Goal: Register for event/course

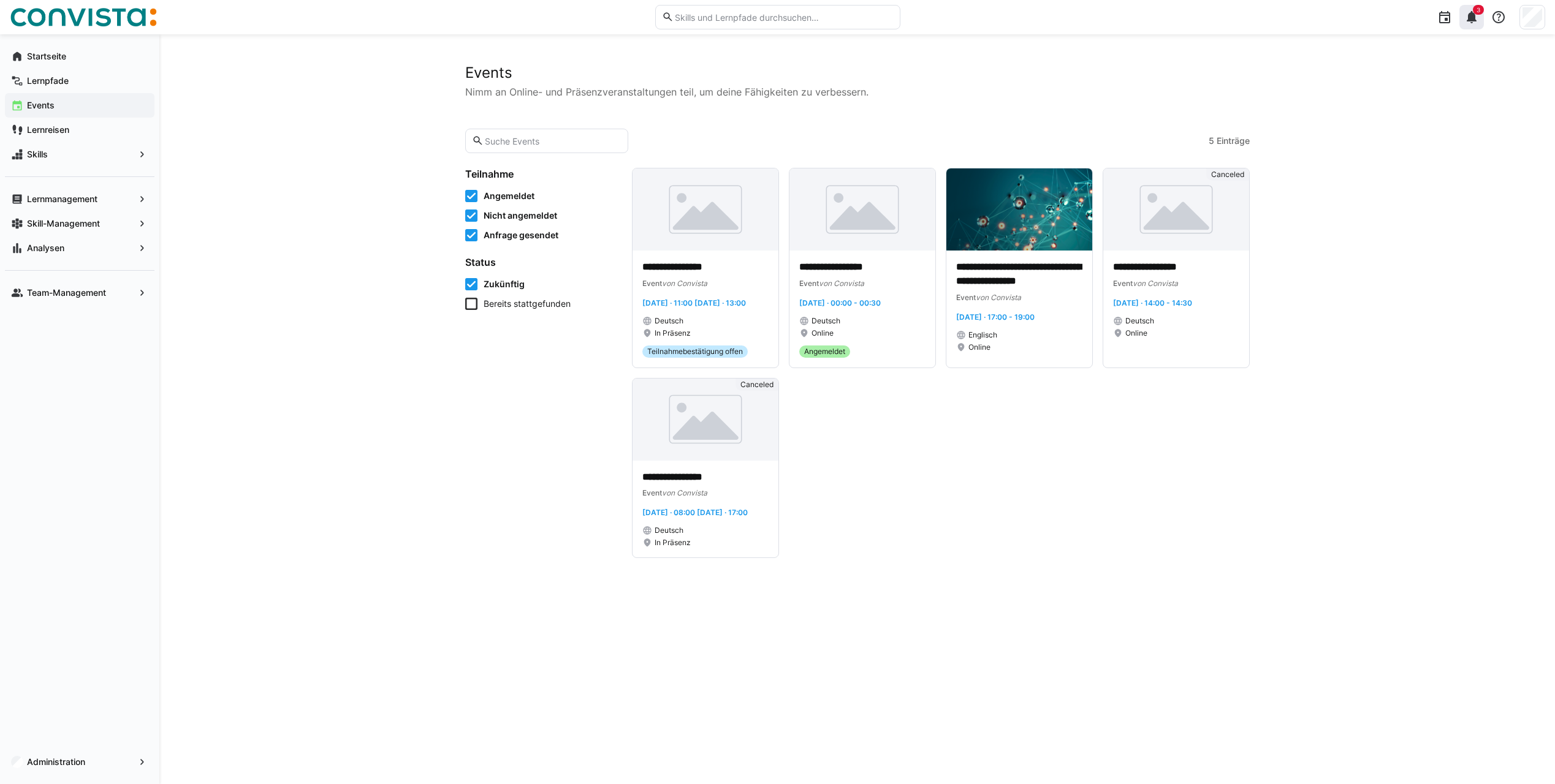
click at [1465, 19] on eds-icon at bounding box center [1470, 17] width 14 height 14
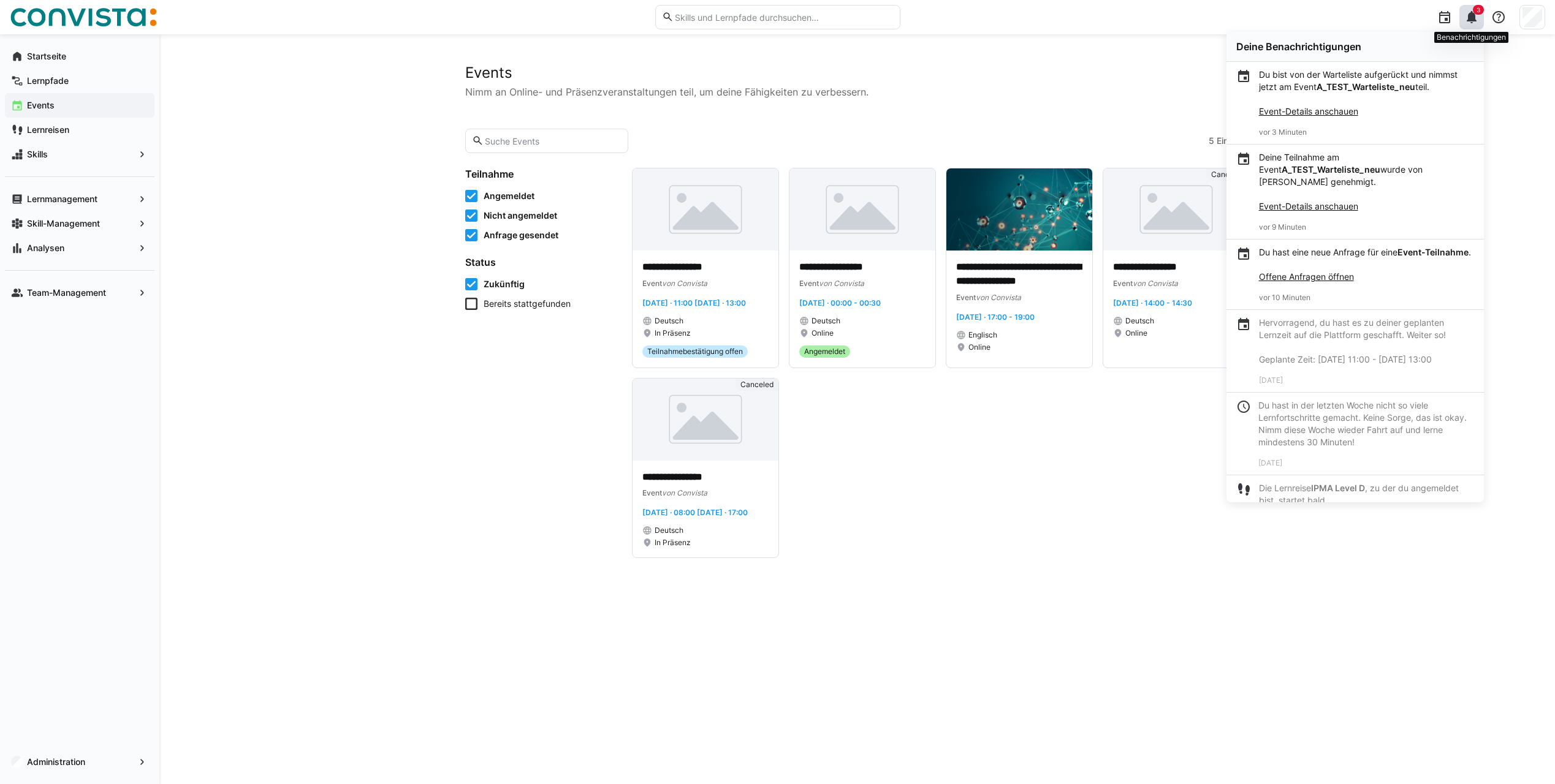
click at [1476, 24] on div "3" at bounding box center [1470, 17] width 25 height 24
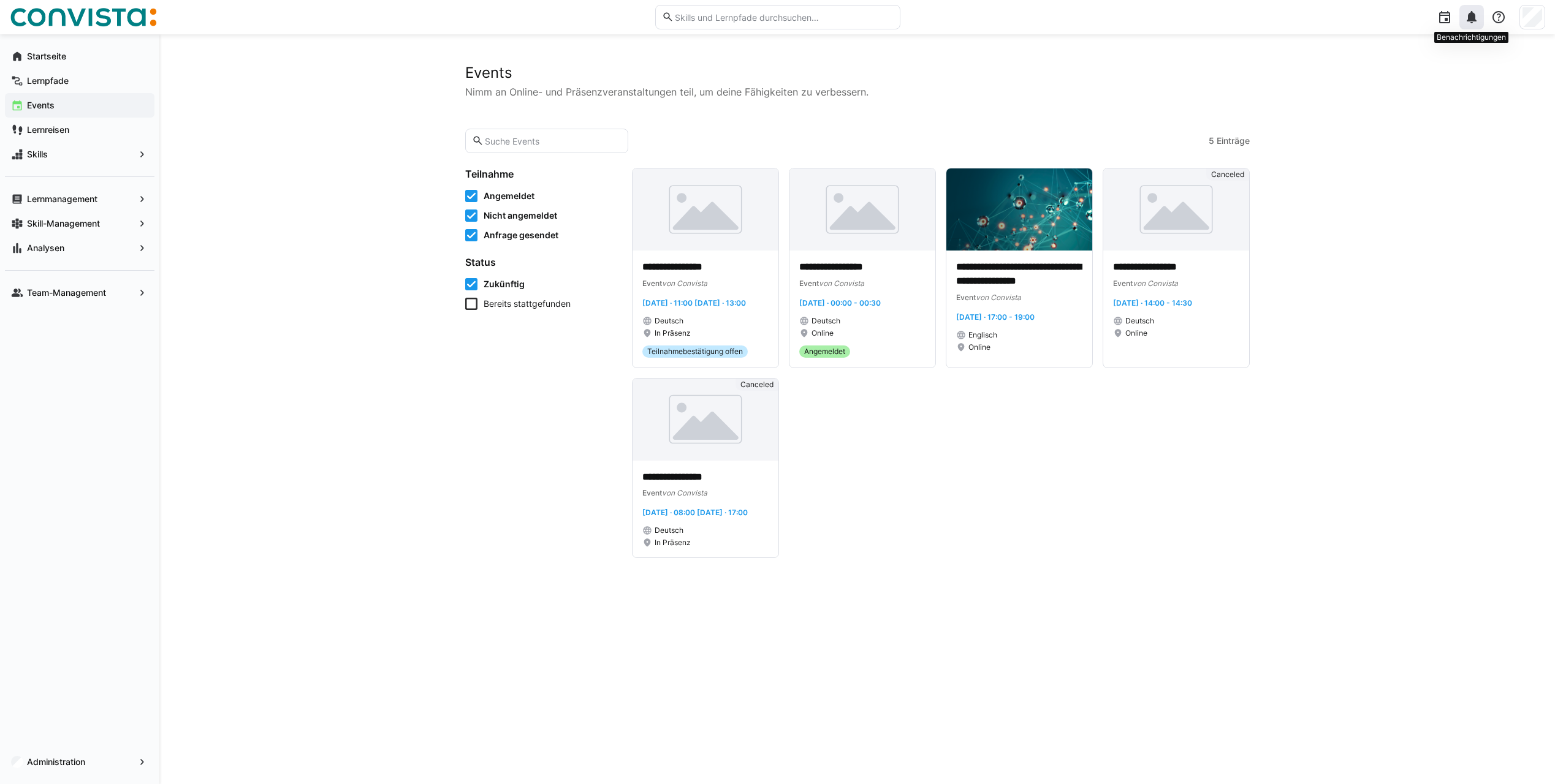
click at [1476, 24] on div at bounding box center [1470, 17] width 25 height 24
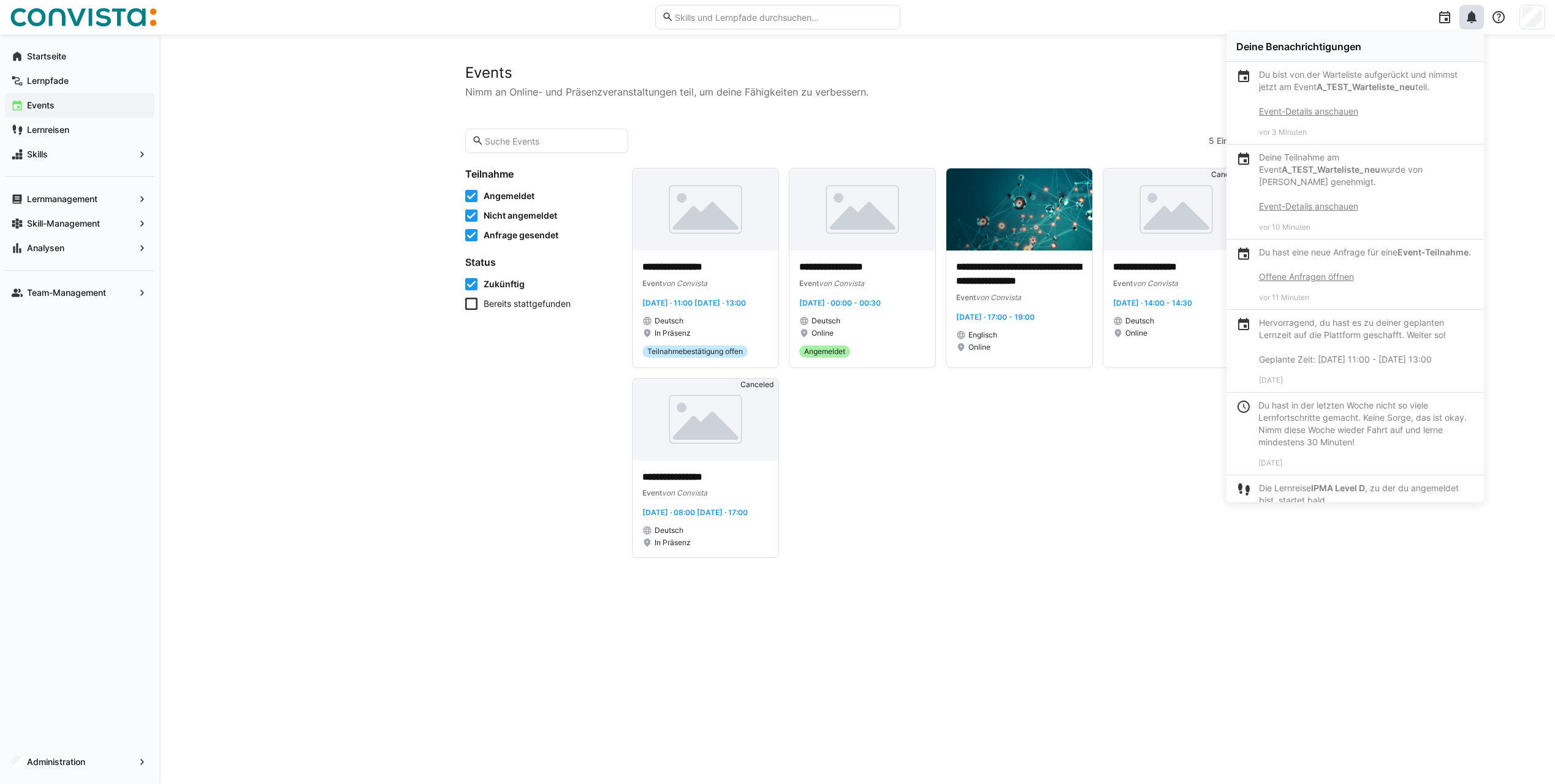
click at [1495, 66] on div "**********" at bounding box center [857, 410] width 1395 height 750
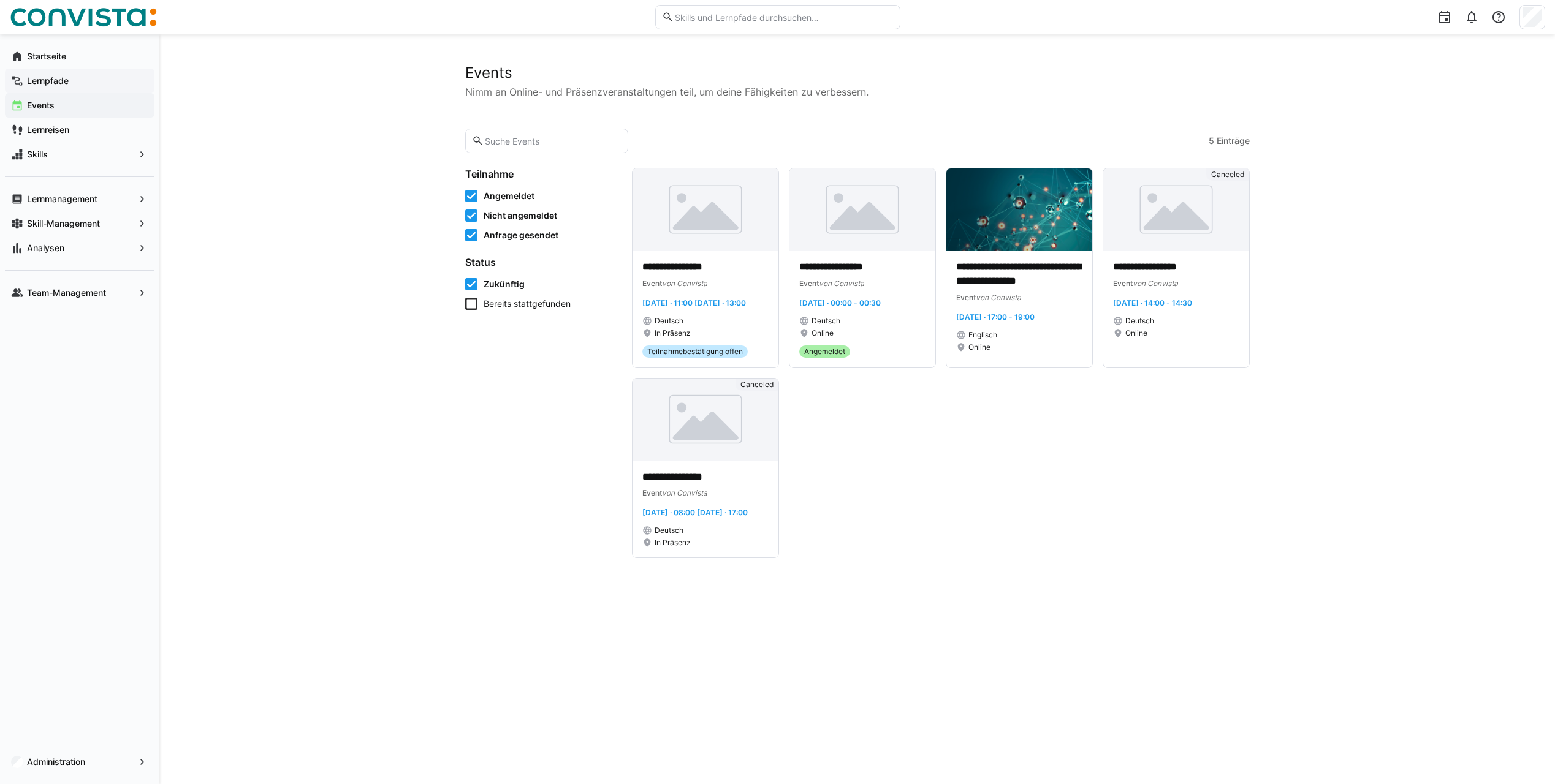
click at [0, 0] on app-navigation-label "Lernpfade" at bounding box center [0, 0] width 0 height 0
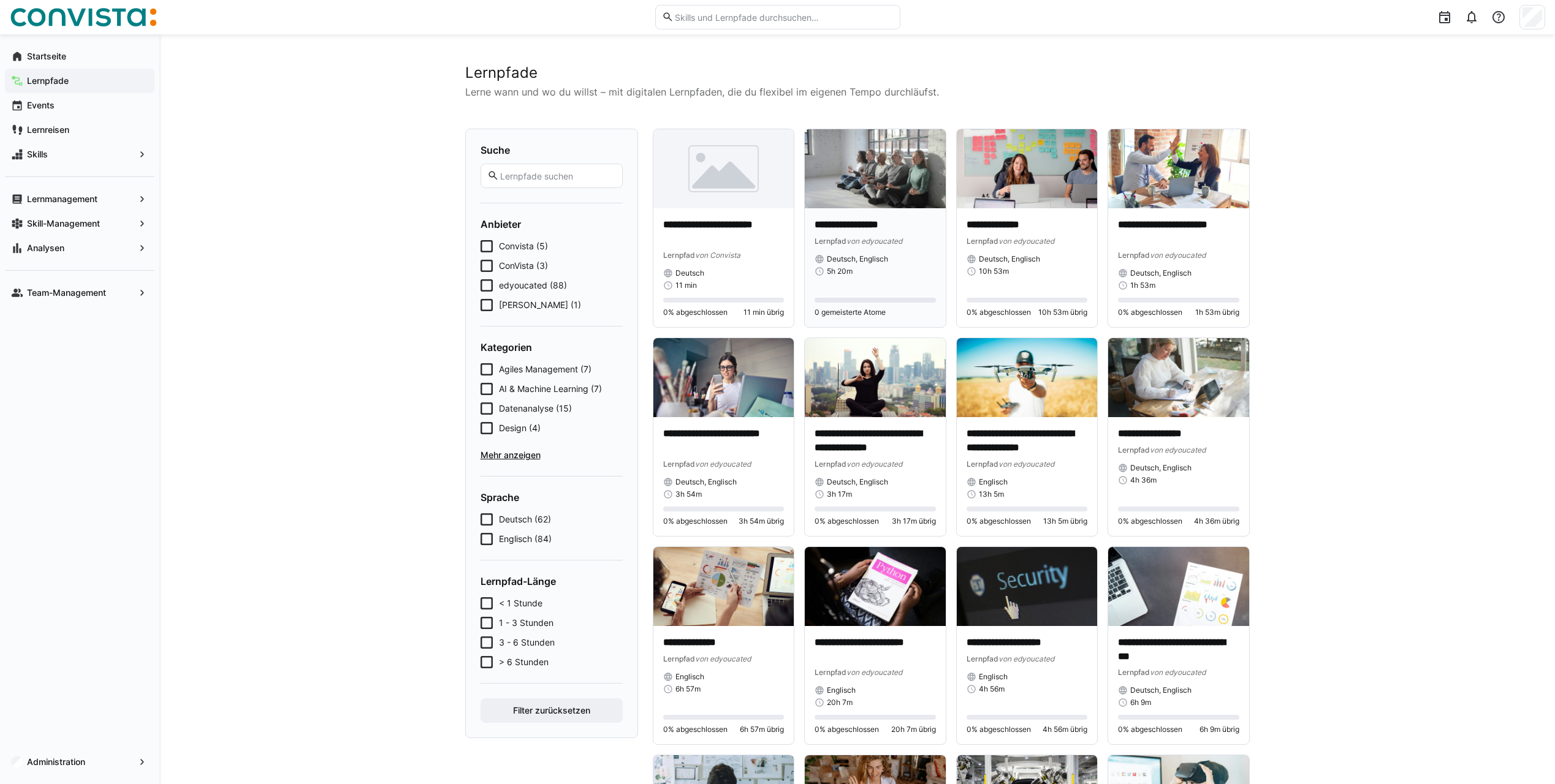
click at [839, 199] on img at bounding box center [875, 169] width 141 height 79
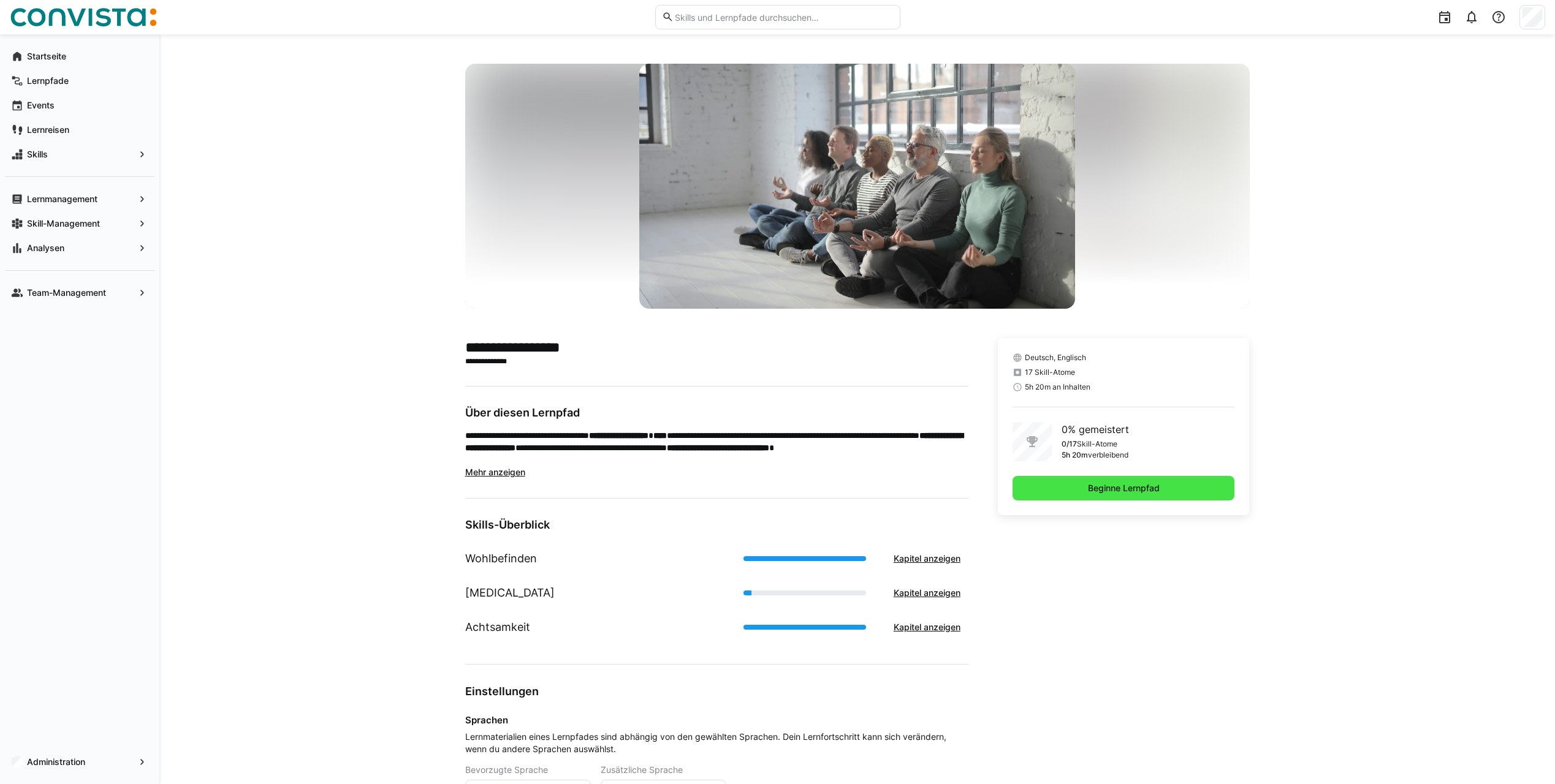
click at [1128, 488] on span "Beginne Lernpfad" at bounding box center [1123, 488] width 75 height 13
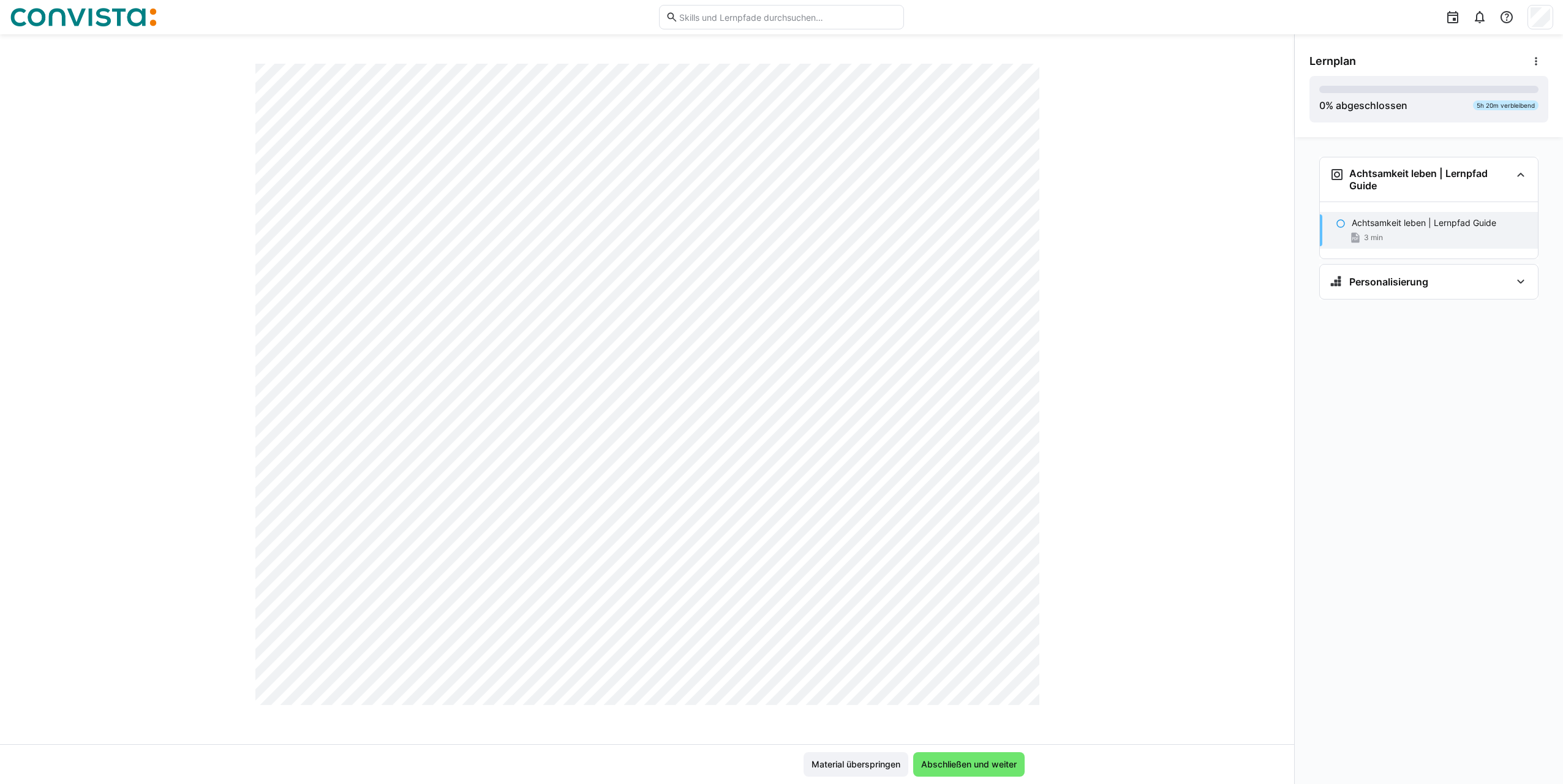
scroll to position [502, 0]
click at [876, 765] on span "Material überspringen" at bounding box center [856, 765] width 92 height 13
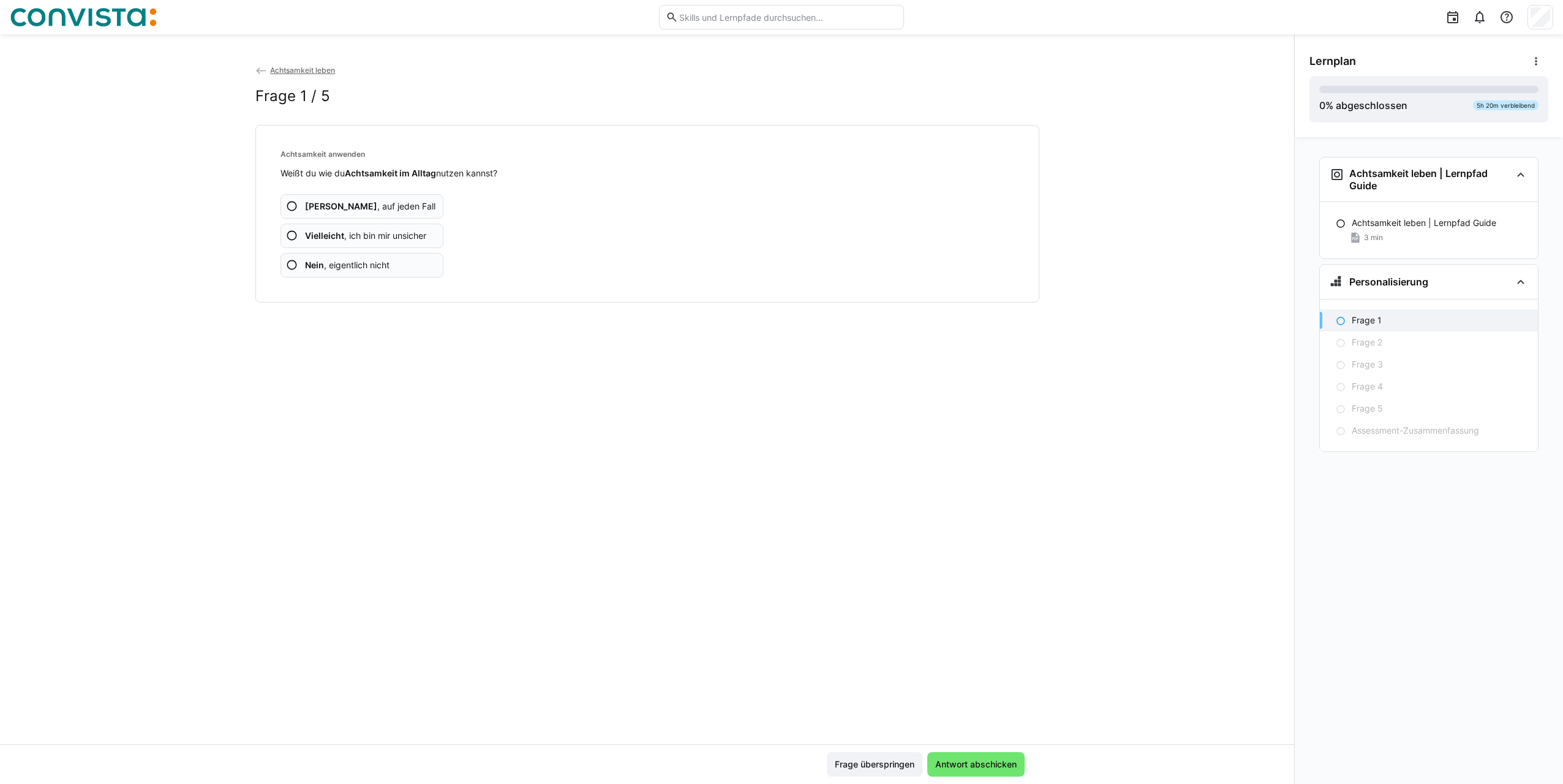
click at [347, 263] on span "Nein , eigentlich nicht" at bounding box center [347, 265] width 84 height 13
click at [335, 210] on span "Ja , auf jeden Fall" at bounding box center [370, 206] width 130 height 13
drag, startPoint x: 335, startPoint y: 210, endPoint x: 322, endPoint y: 234, distance: 27.3
click at [322, 234] on b "Vielleicht" at bounding box center [324, 236] width 39 height 10
click at [317, 206] on span "Ja , auf jeden Fall" at bounding box center [370, 206] width 130 height 13
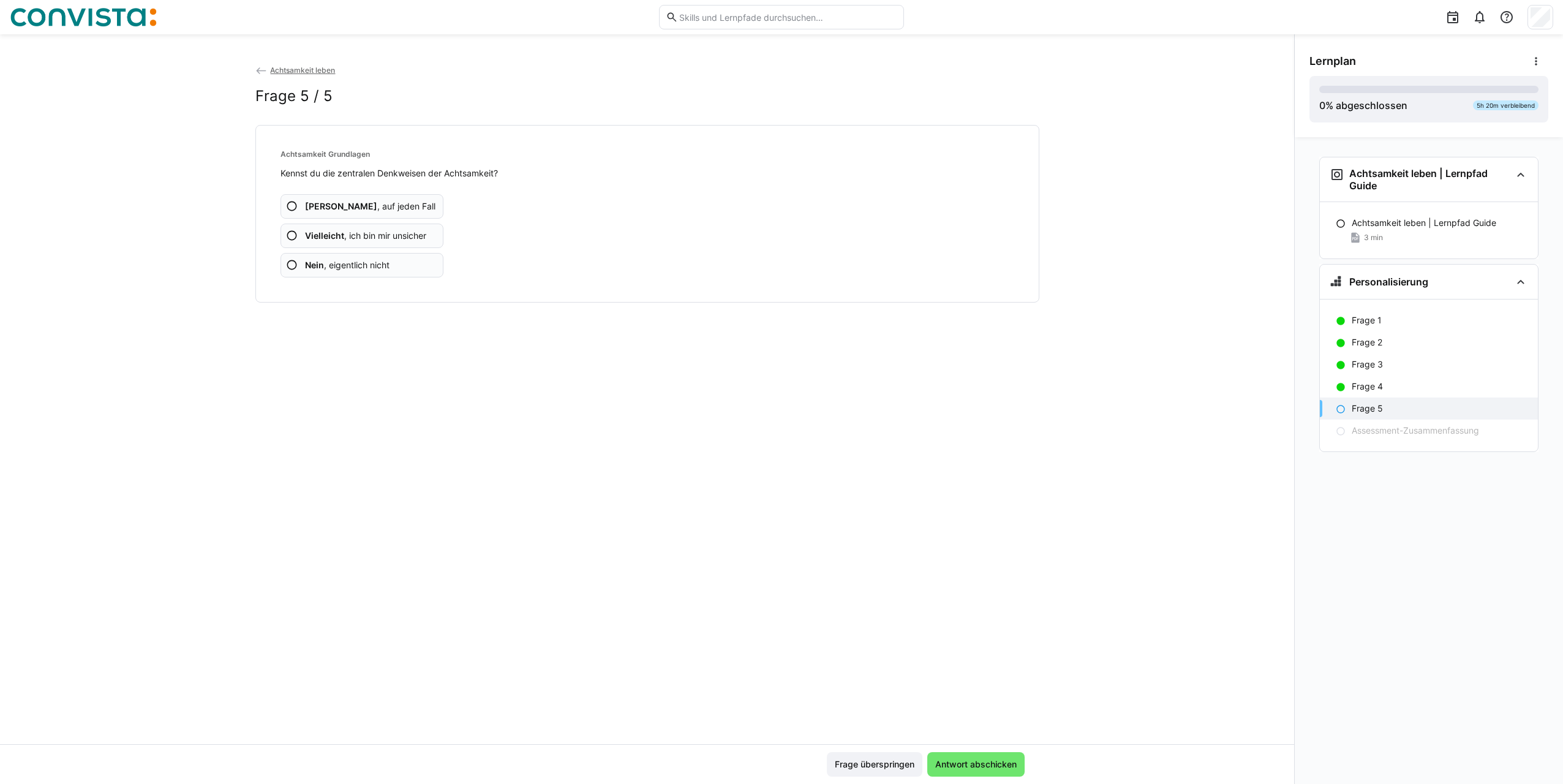
click at [320, 217] on app-assessment-question-radio "Ja , auf jeden Fall" at bounding box center [362, 206] width 164 height 24
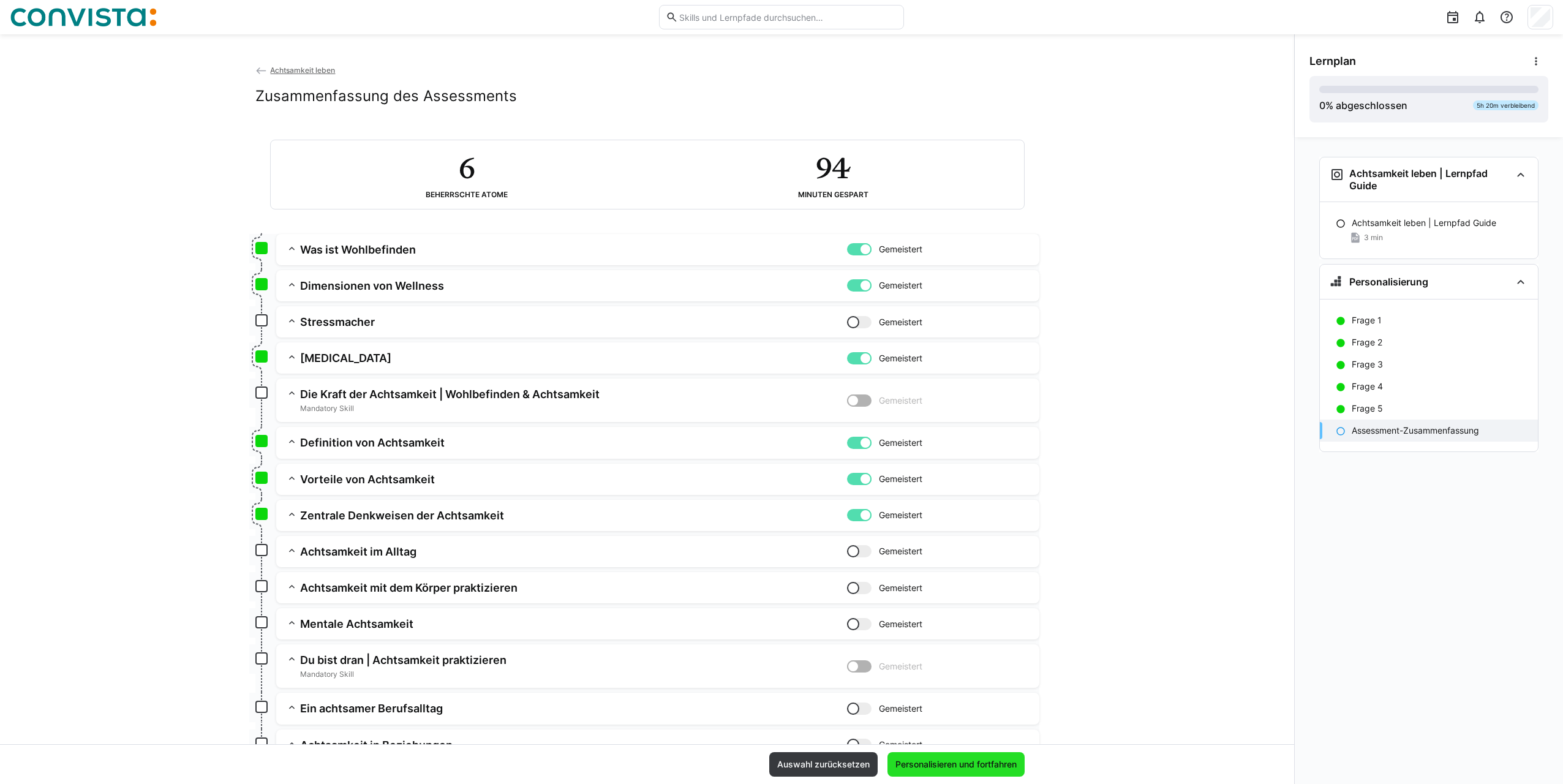
click at [978, 760] on span "Personalisieren und fortfahren" at bounding box center [956, 765] width 125 height 13
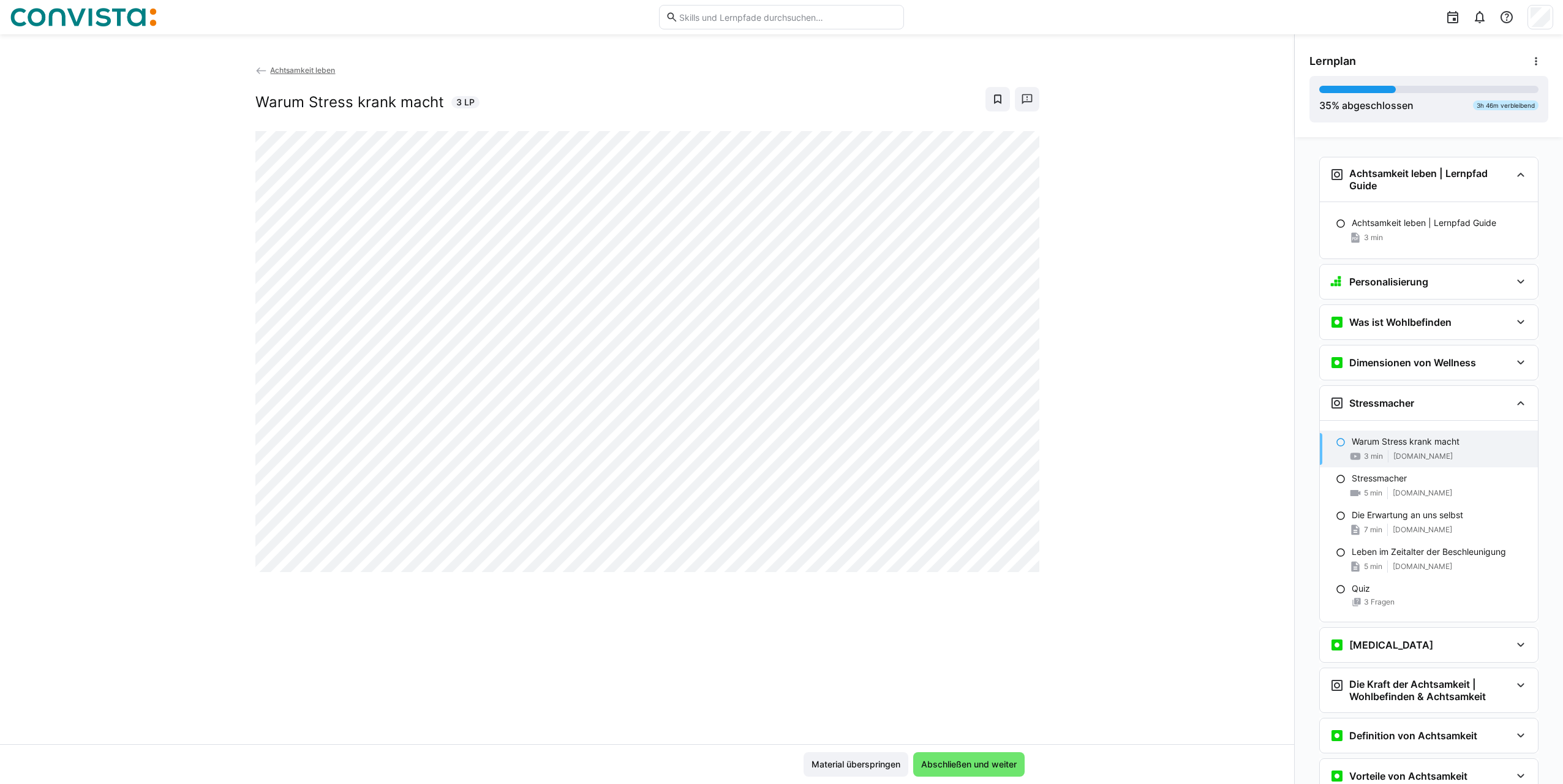
scroll to position [246, 0]
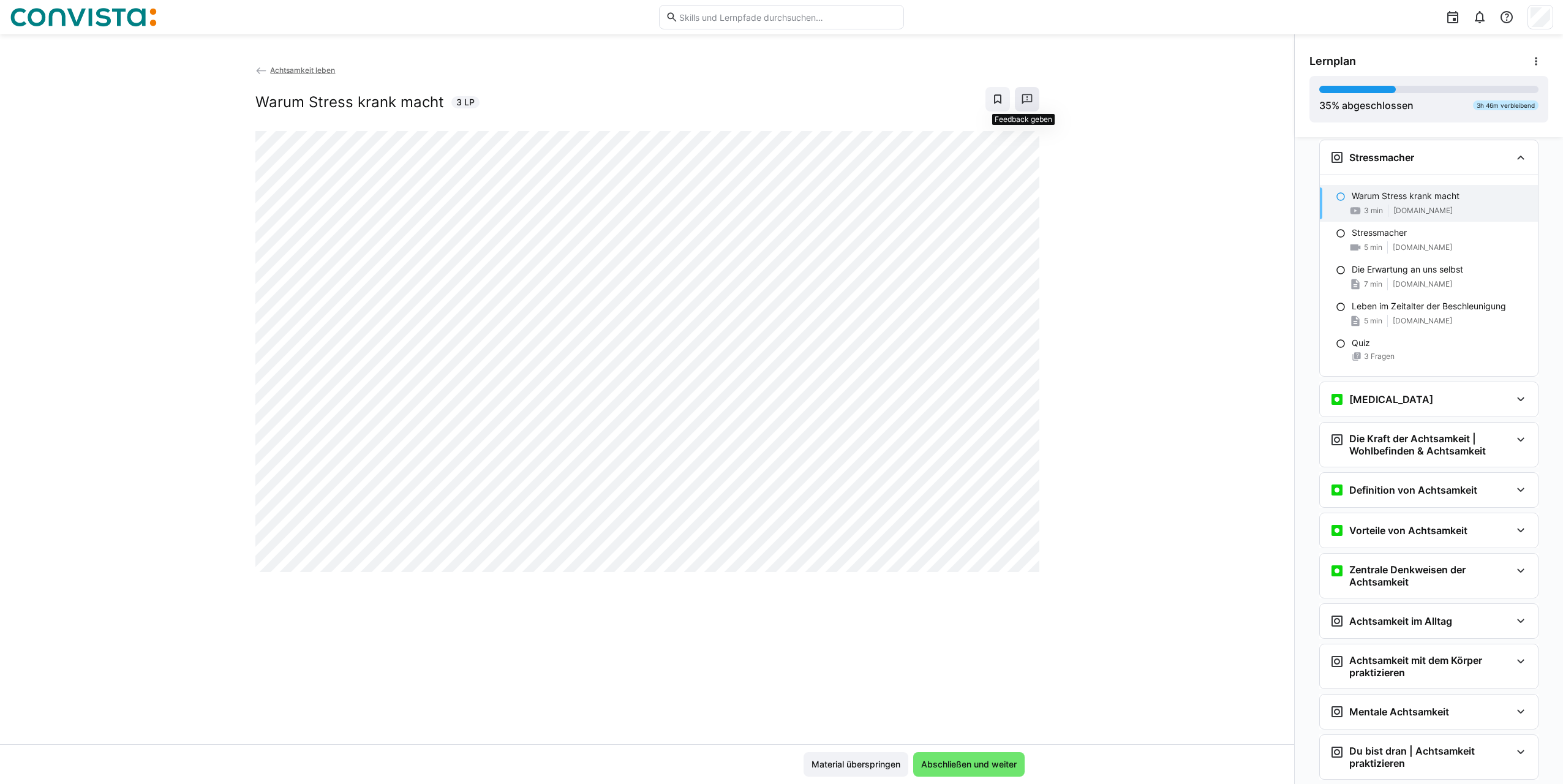
click at [1026, 98] on eds-icon at bounding box center [1027, 99] width 13 height 13
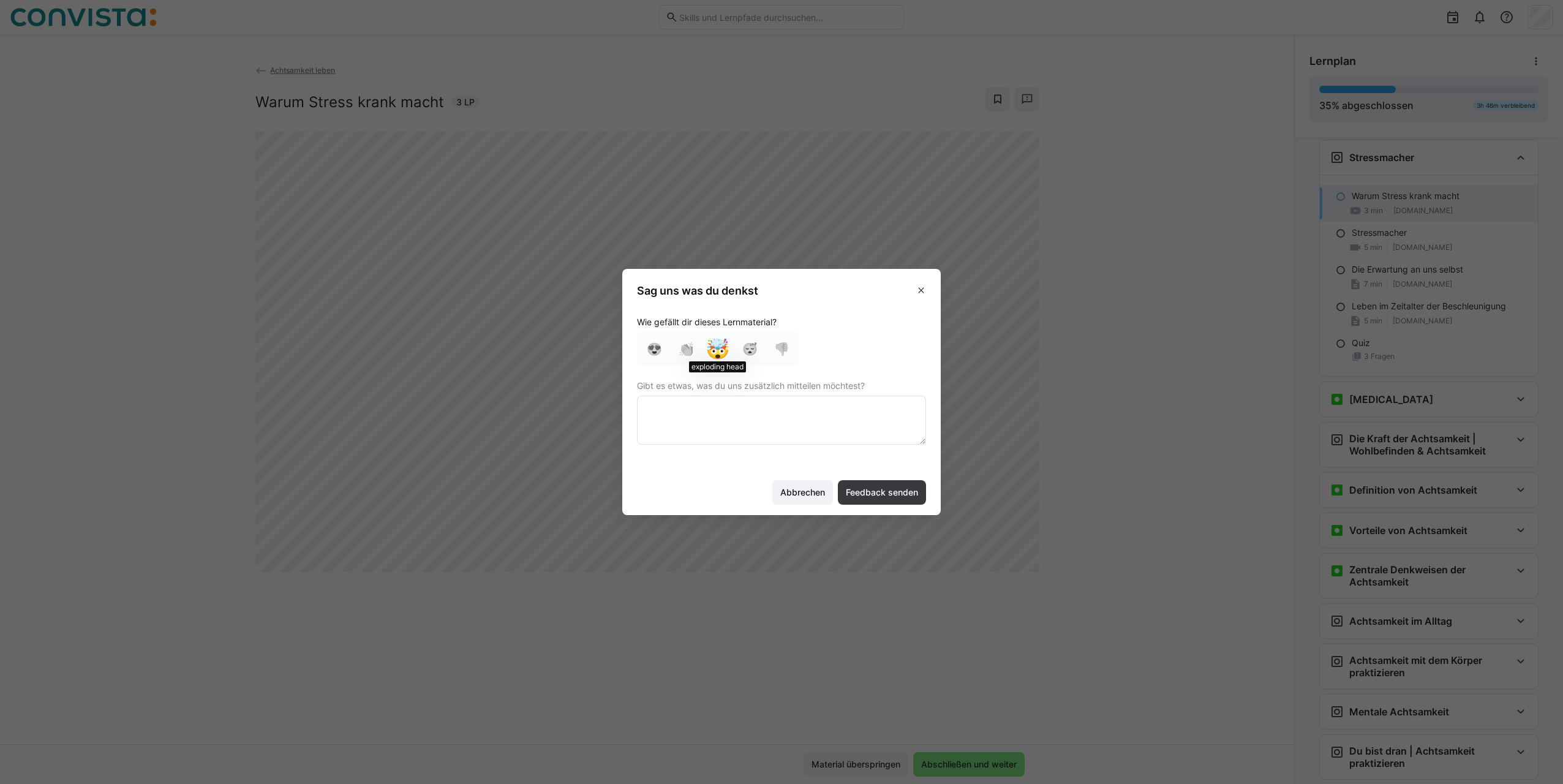
click at [722, 352] on div "🤯" at bounding box center [717, 349] width 19 height 19
click at [896, 493] on span "Feedback senden" at bounding box center [882, 493] width 76 height 13
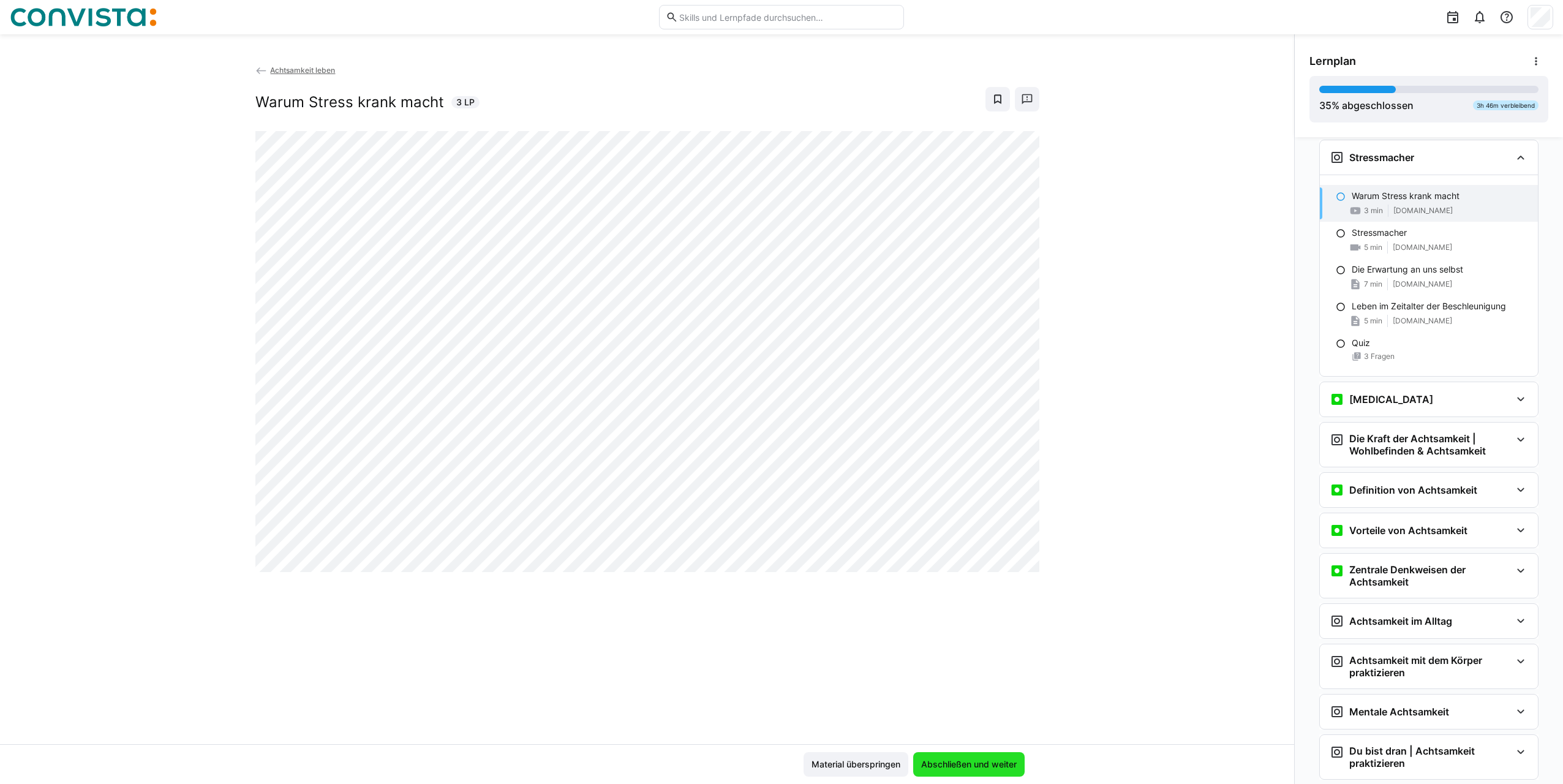
click at [977, 768] on span "Abschließen und weiter" at bounding box center [968, 765] width 99 height 13
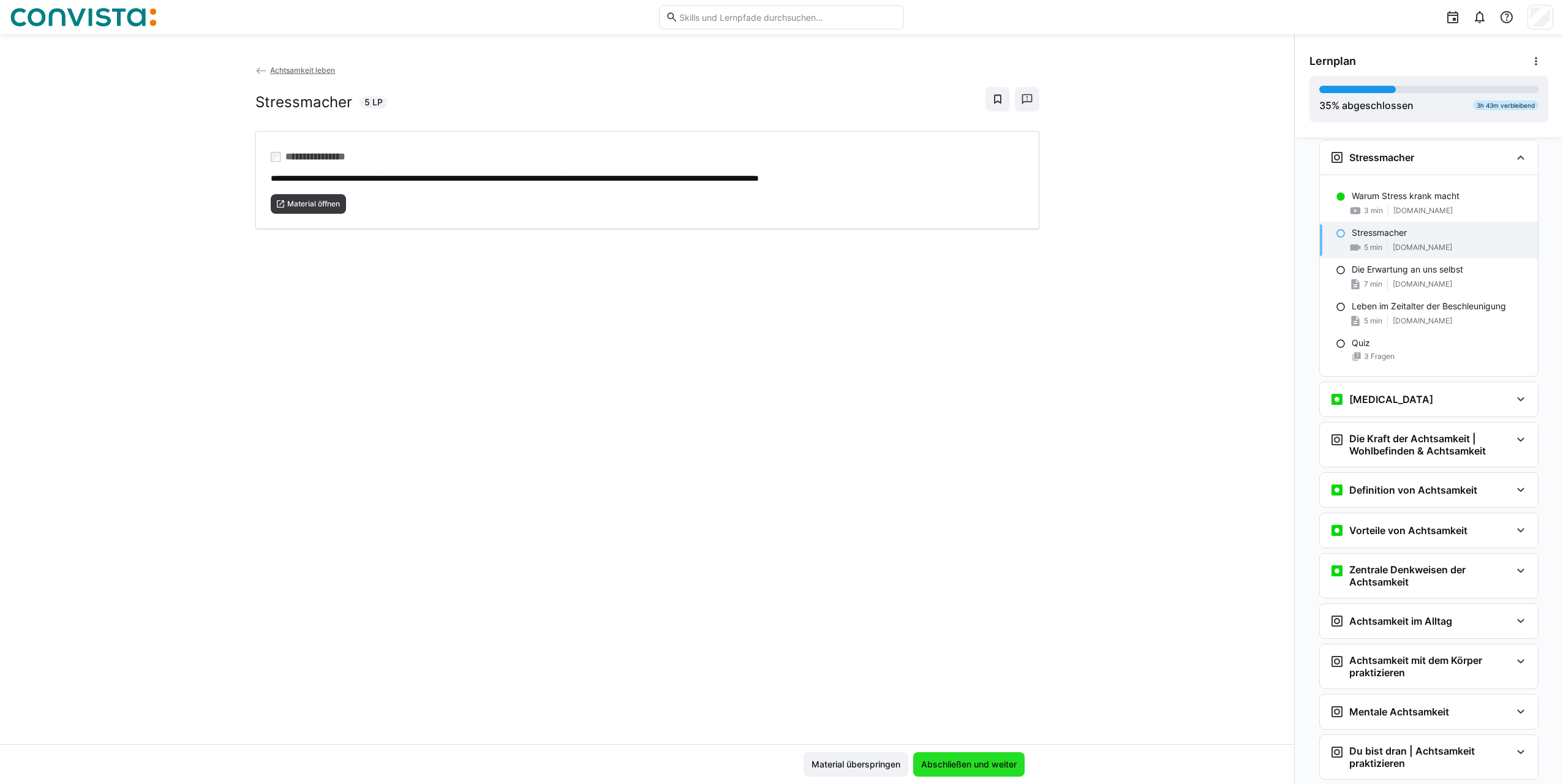
click at [977, 768] on span "Abschließen und weiter" at bounding box center [968, 765] width 99 height 13
click at [300, 205] on span "Material öffnen" at bounding box center [313, 204] width 55 height 10
click at [964, 767] on span "Abschließen und weiter" at bounding box center [968, 765] width 99 height 13
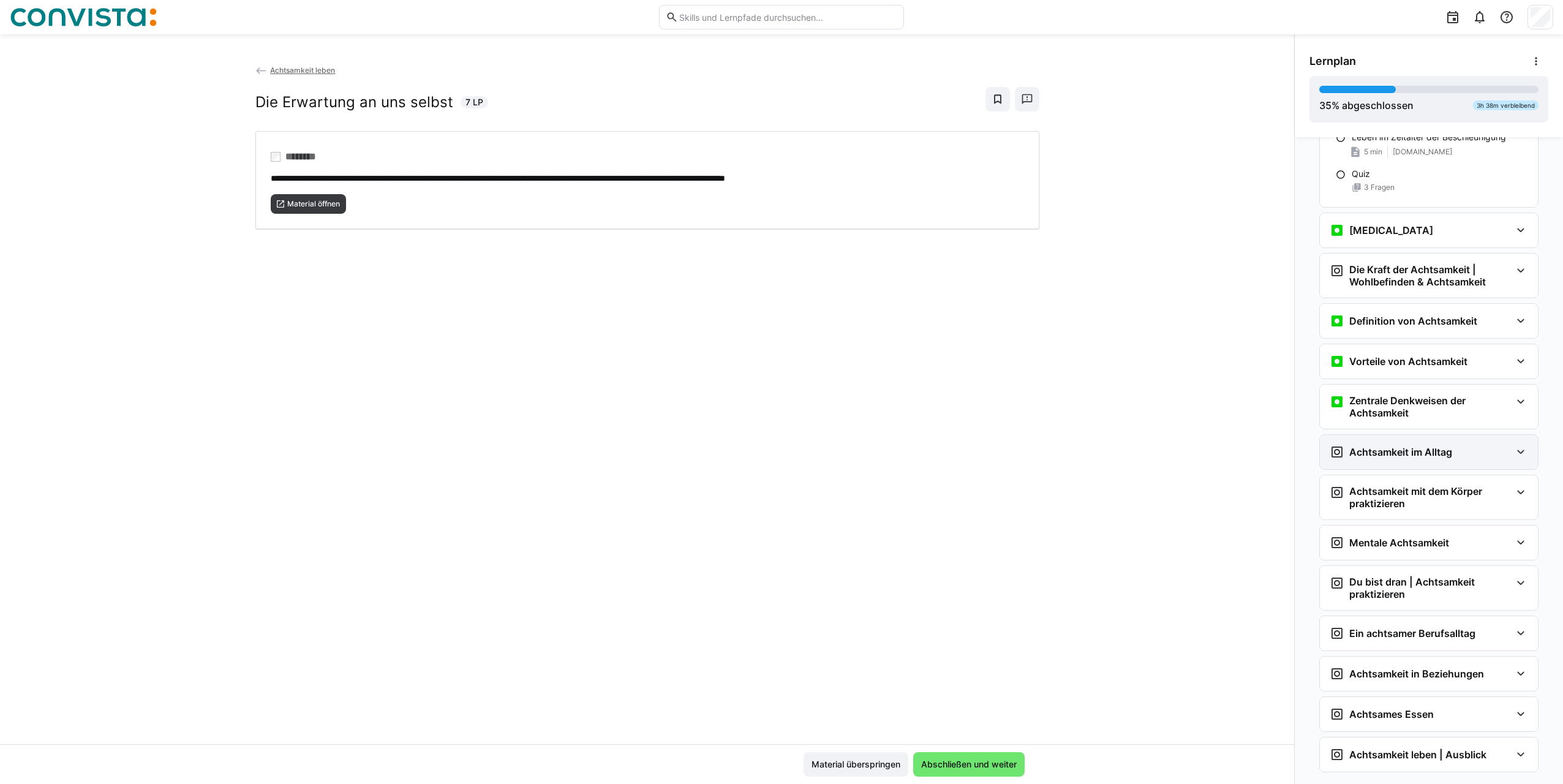
scroll to position [441, 0]
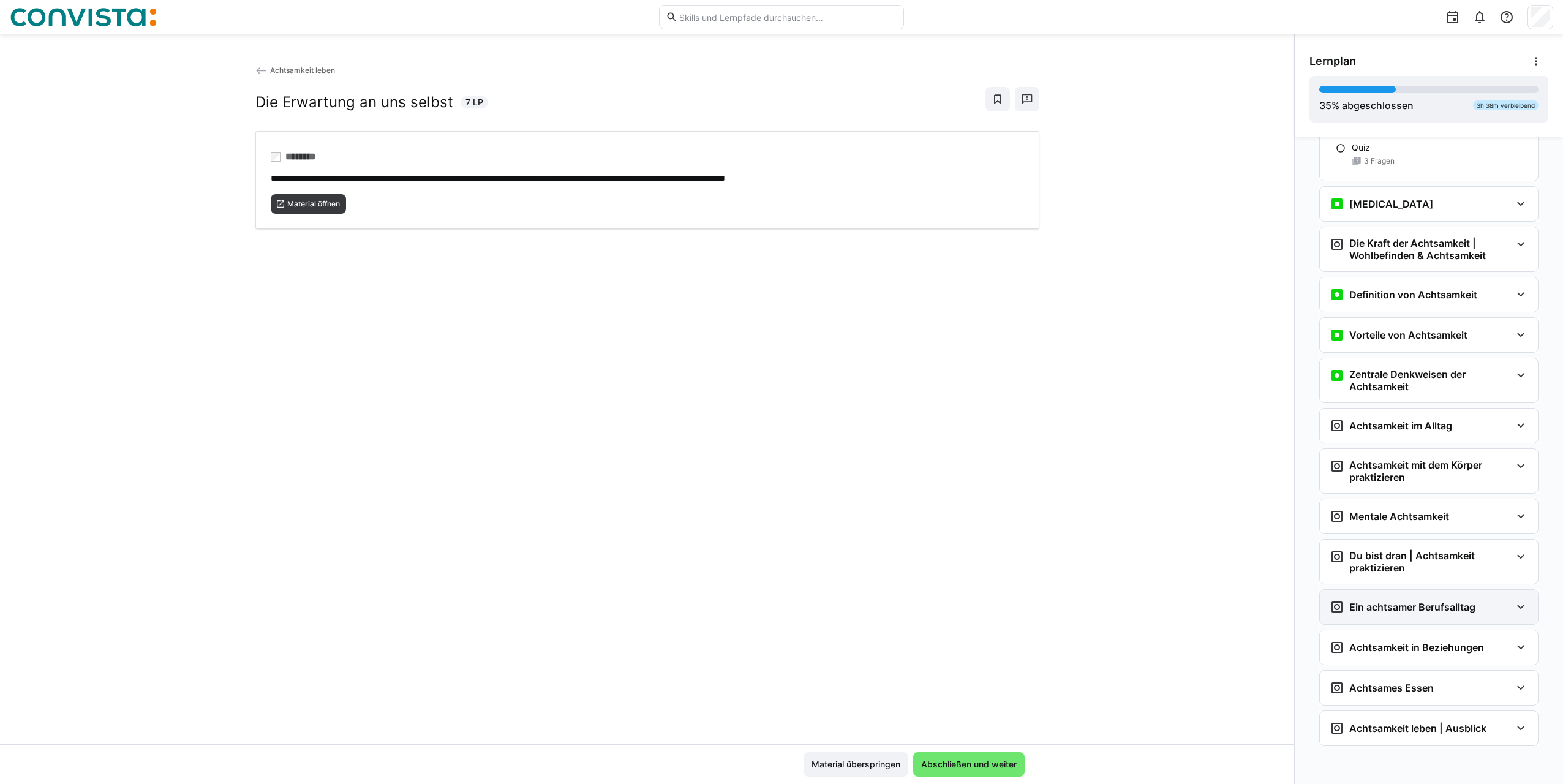
click at [1407, 612] on h3 "Ein achtsamer Berufsalltag" at bounding box center [1412, 607] width 126 height 13
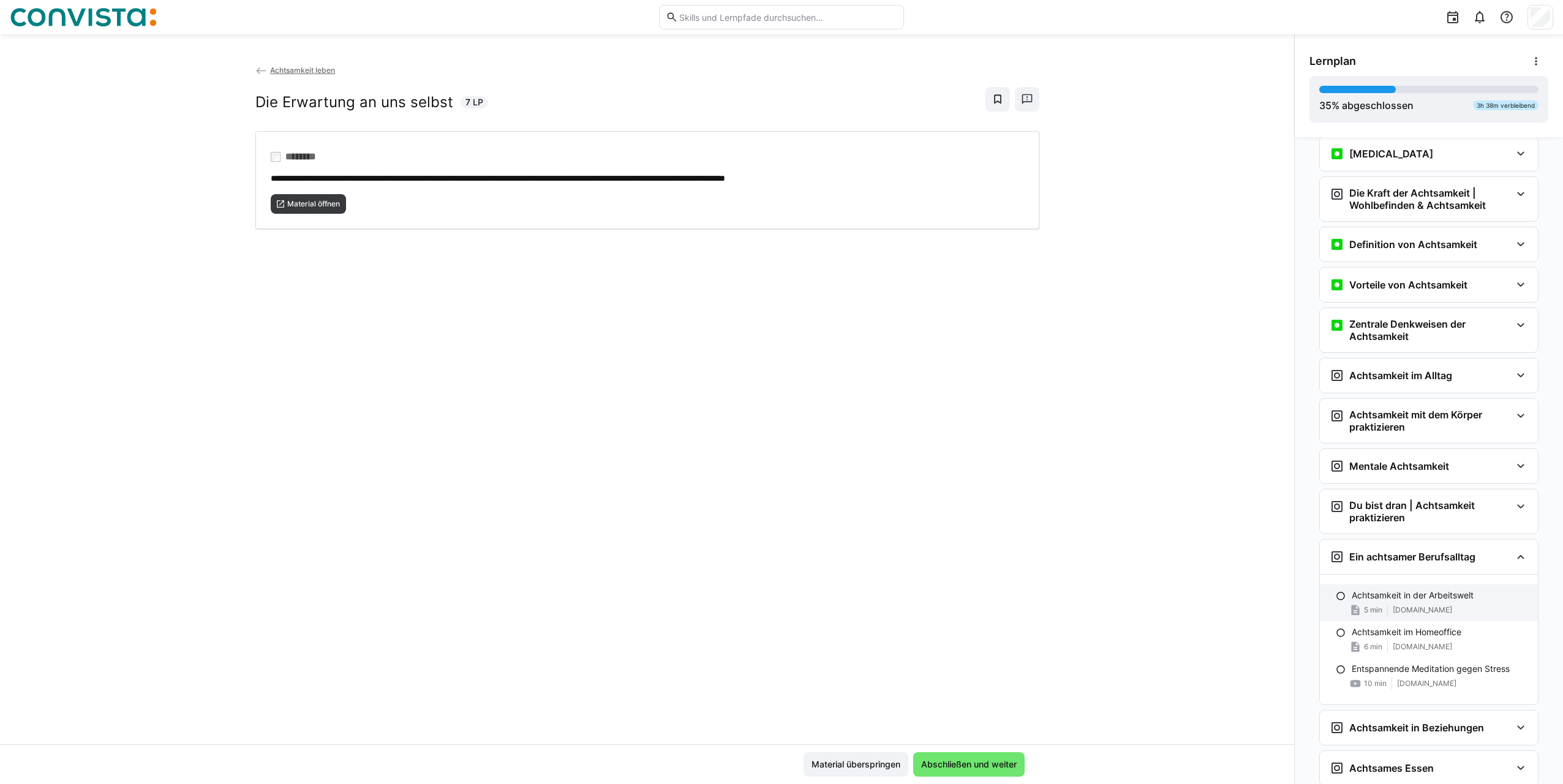
scroll to position [572, 0]
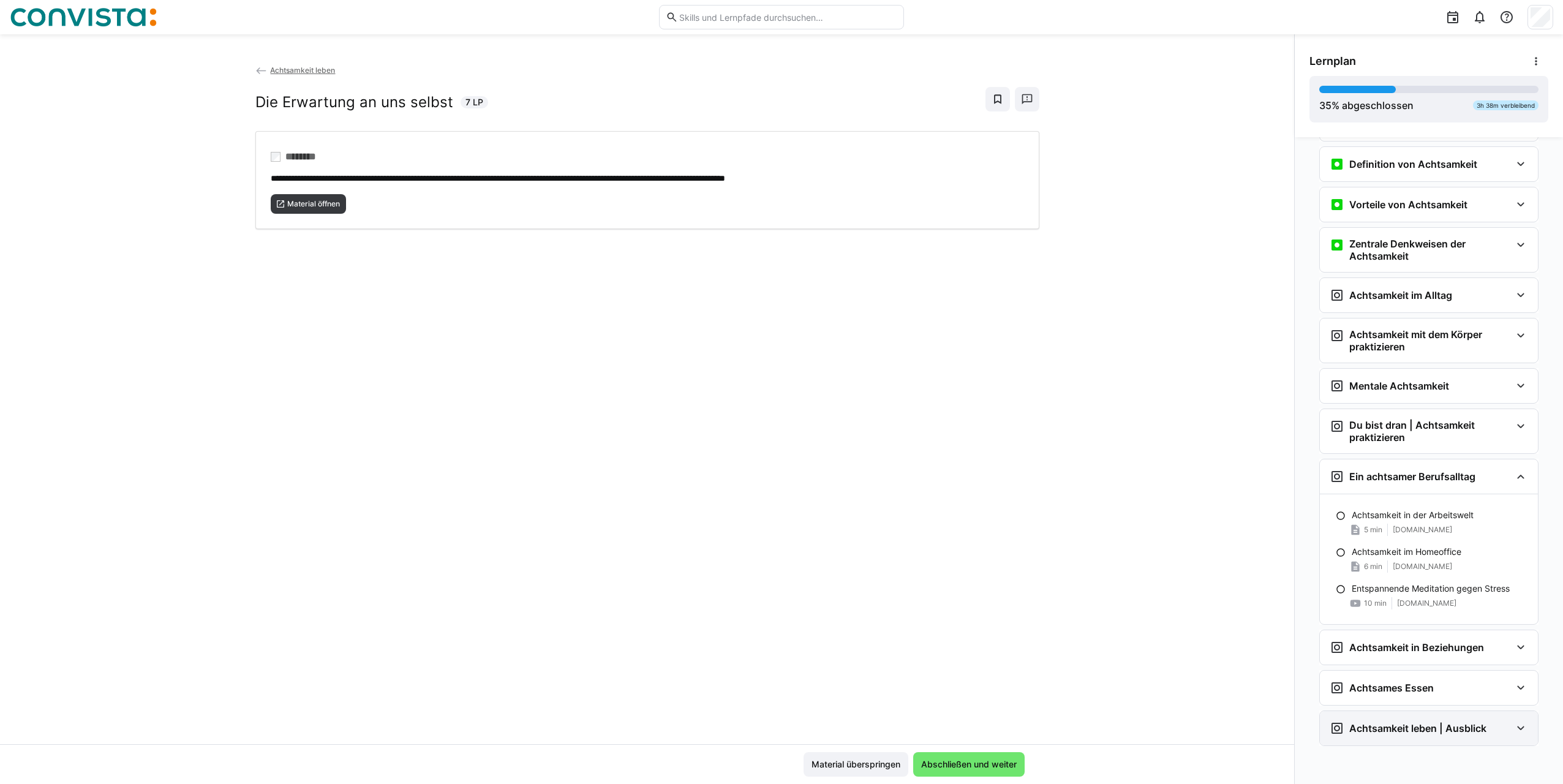
click at [1408, 723] on h3 "Achtsamkeit leben | Ausblick" at bounding box center [1418, 728] width 137 height 13
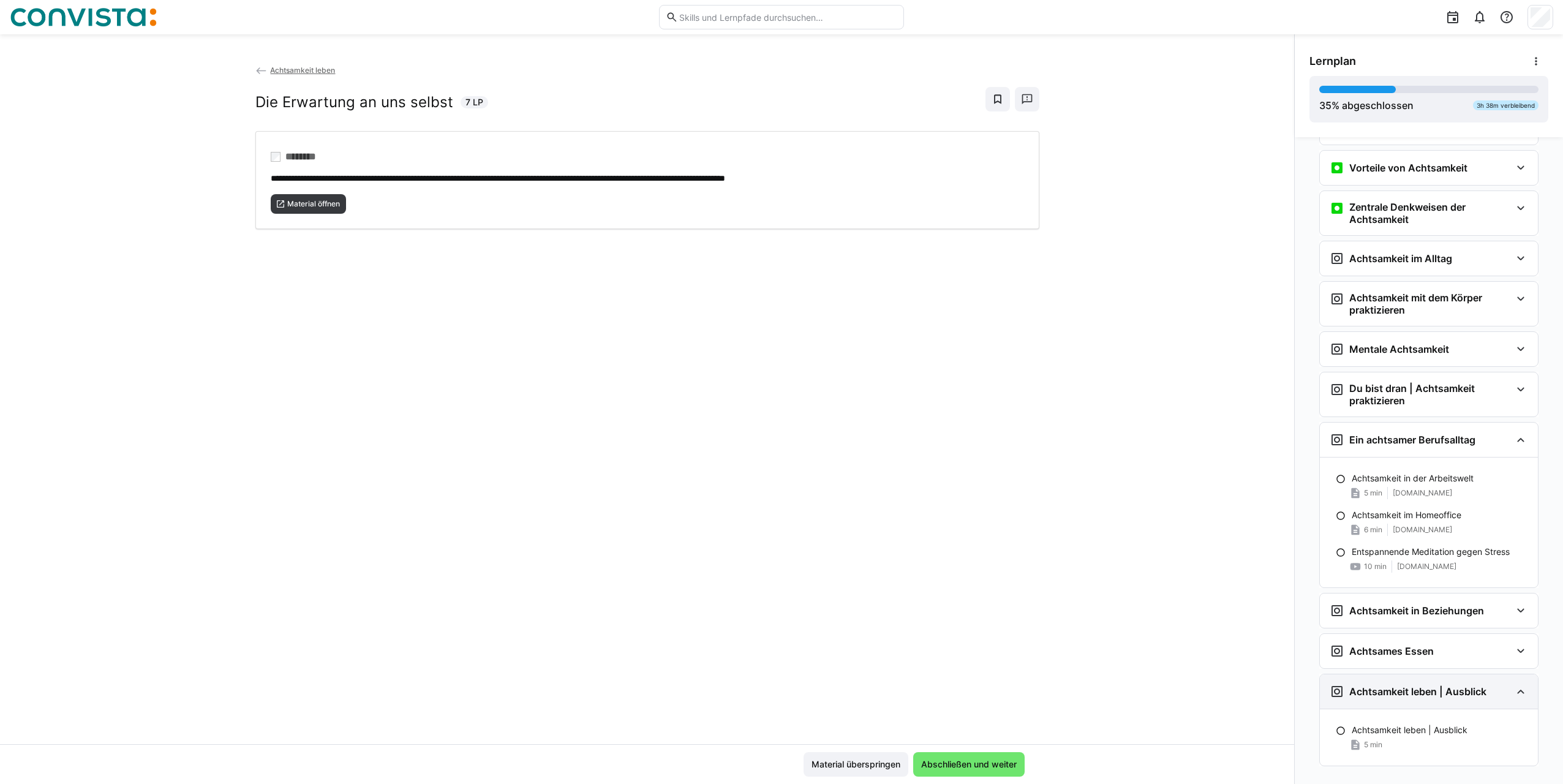
scroll to position [629, 0]
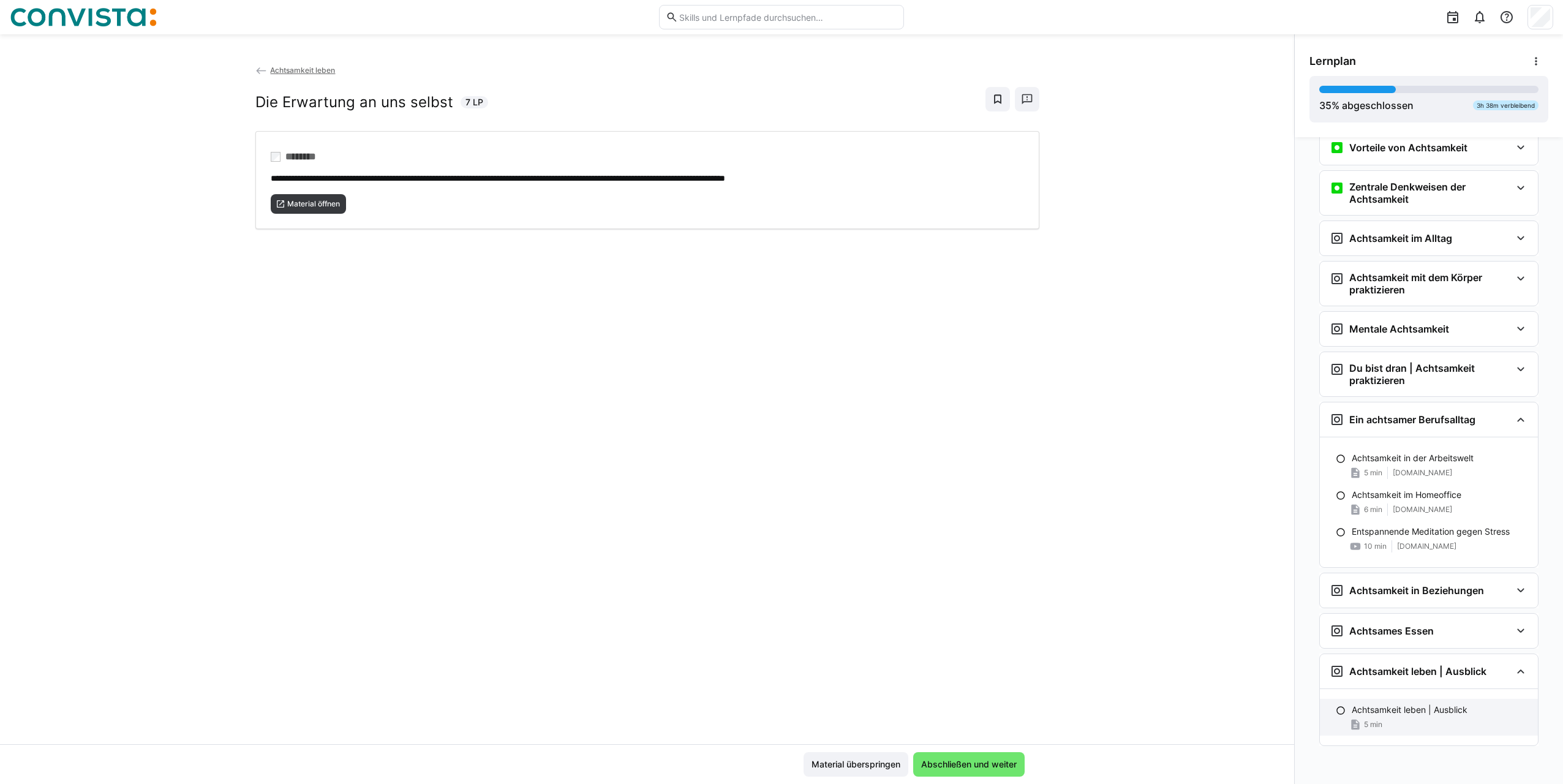
click at [1408, 716] on p "Achtsamkeit leben | Ausblick" at bounding box center [1409, 710] width 116 height 13
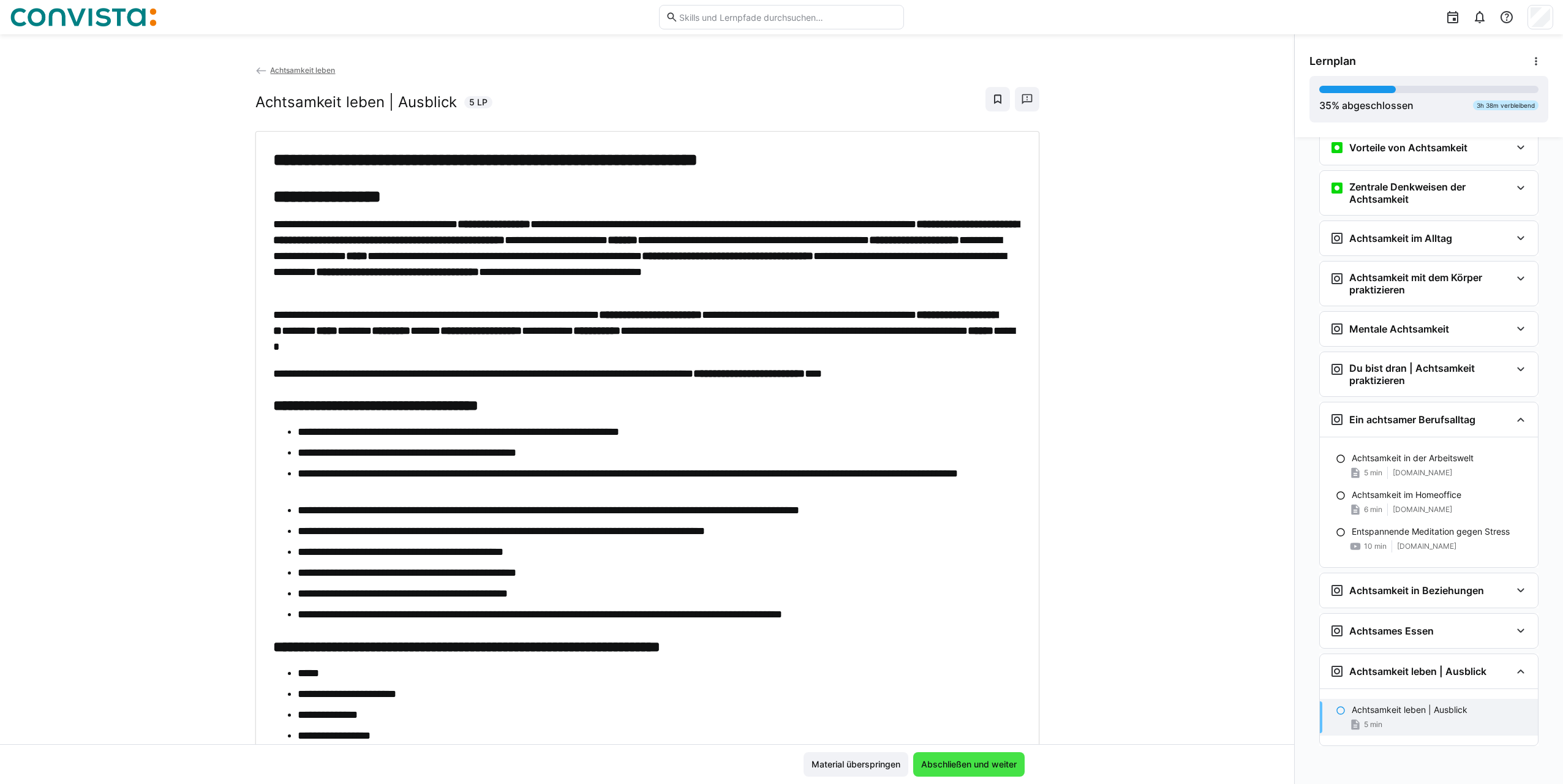
click at [997, 765] on span "Abschließen und weiter" at bounding box center [968, 765] width 99 height 13
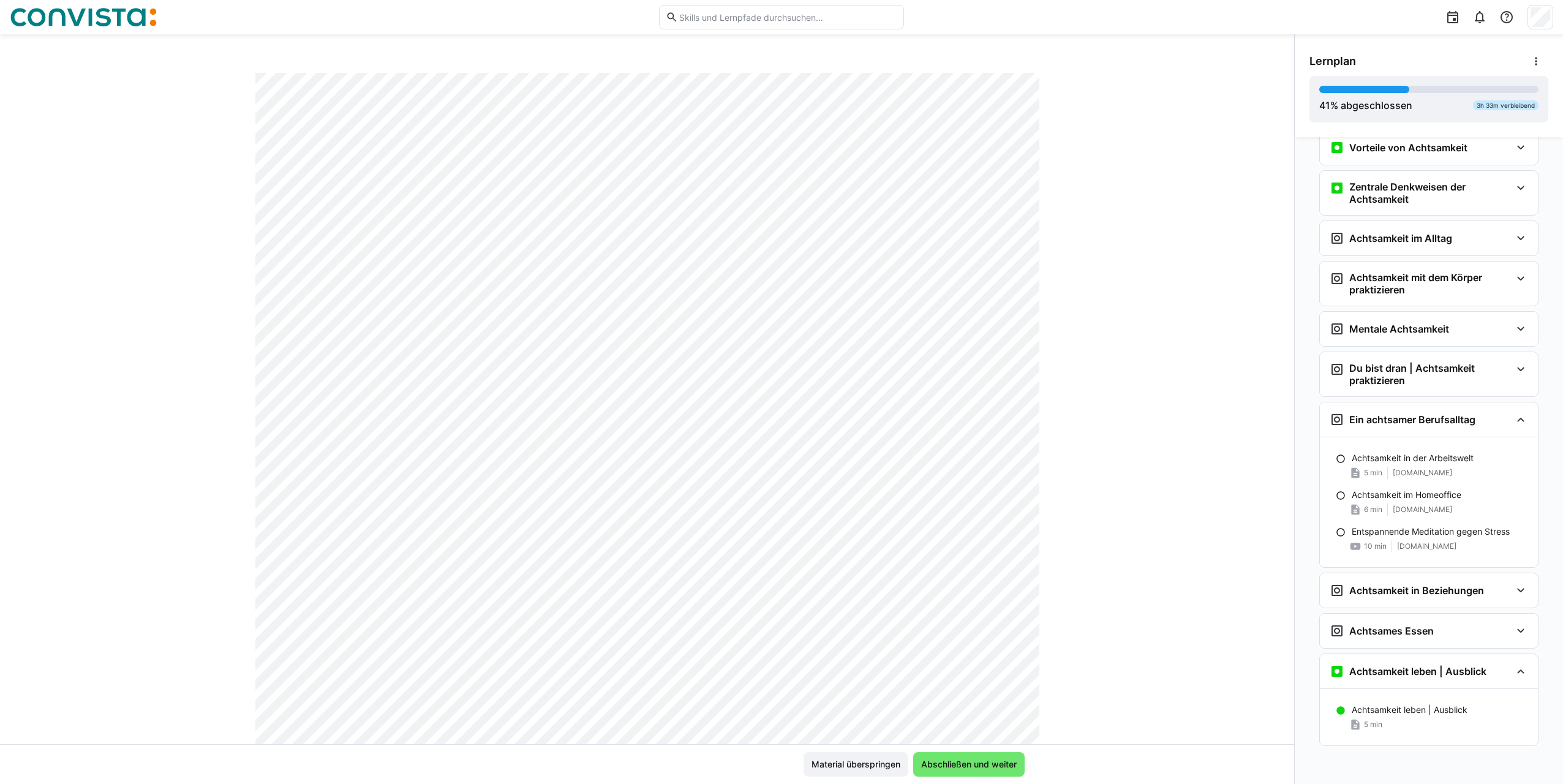
scroll to position [0, 0]
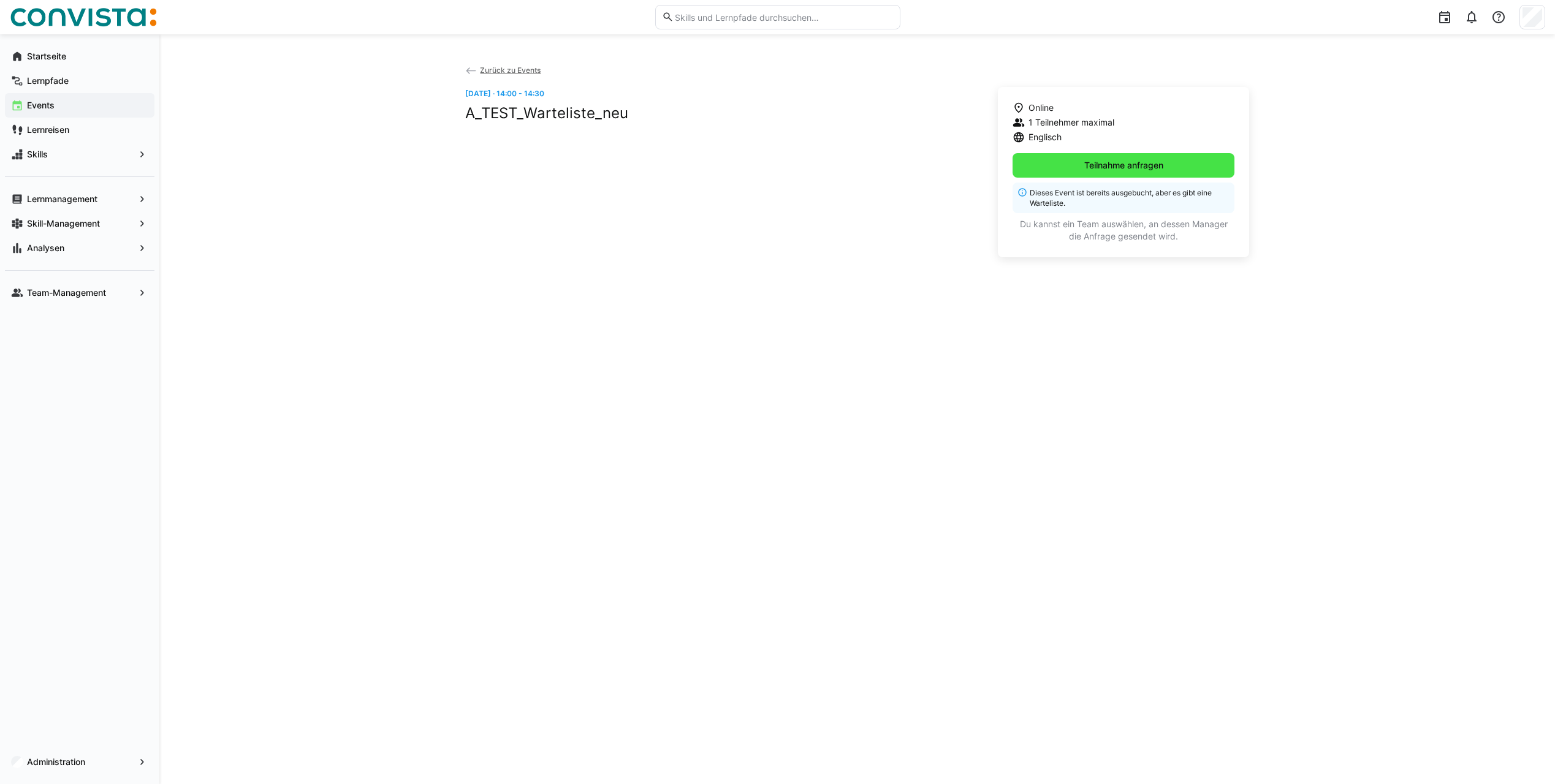
click at [1089, 167] on span "Teilnahme anfragen" at bounding box center [1123, 166] width 83 height 13
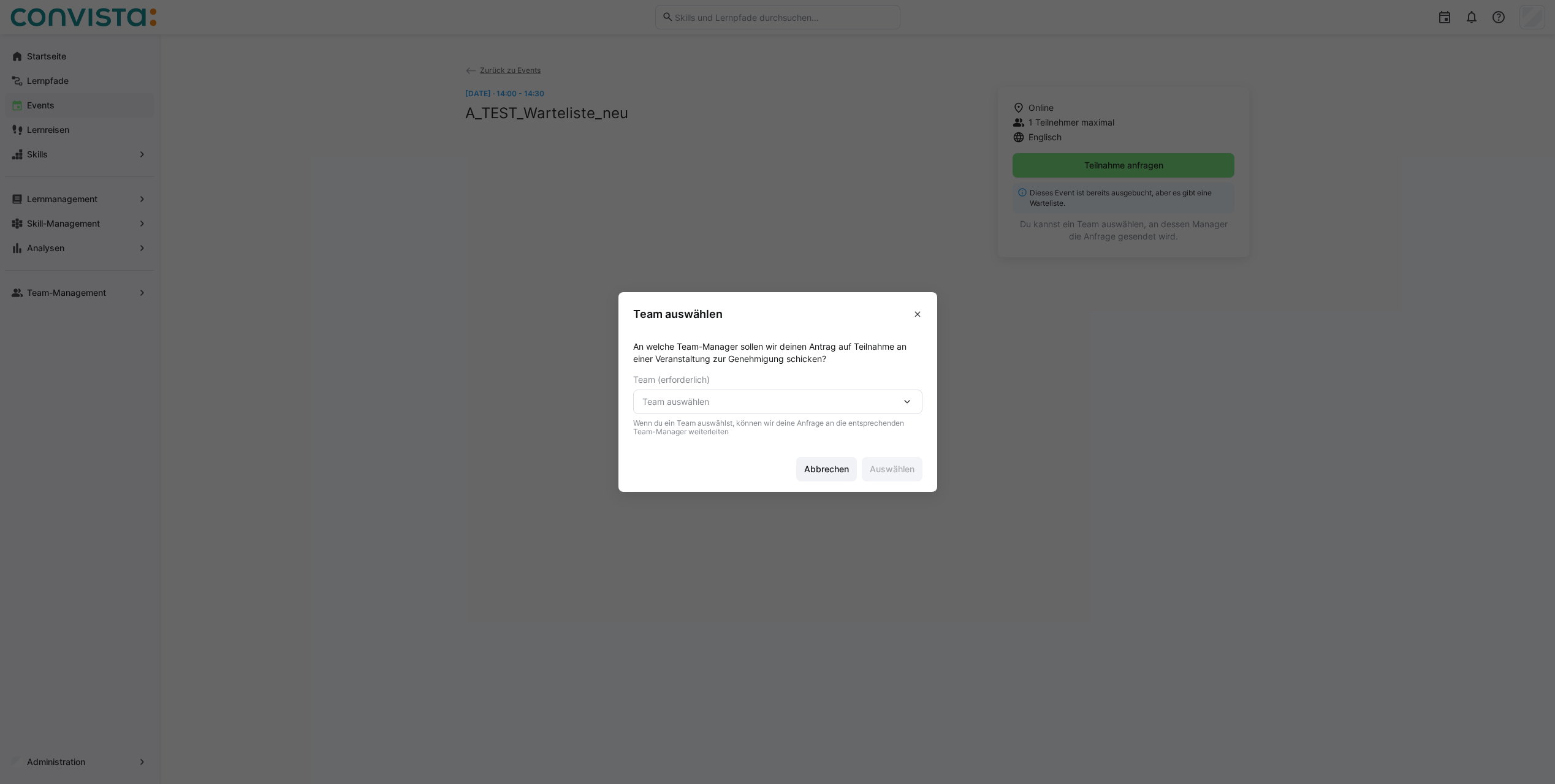
click at [784, 402] on span "Team auswählen" at bounding box center [772, 401] width 259 height 13
click at [817, 460] on div "A TEST Simone" at bounding box center [782, 460] width 270 height 13
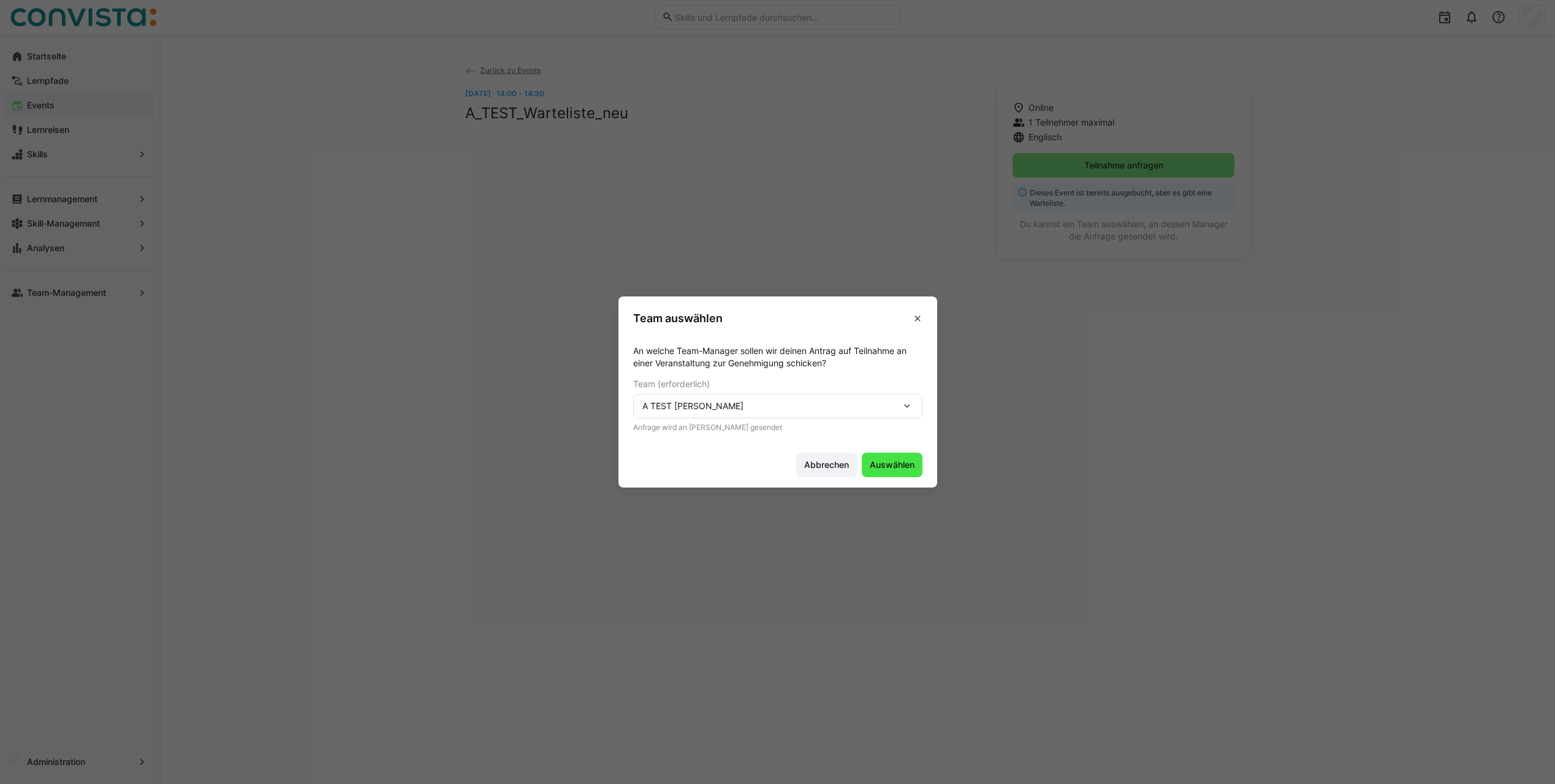
click at [909, 467] on span "Auswählen" at bounding box center [892, 465] width 48 height 13
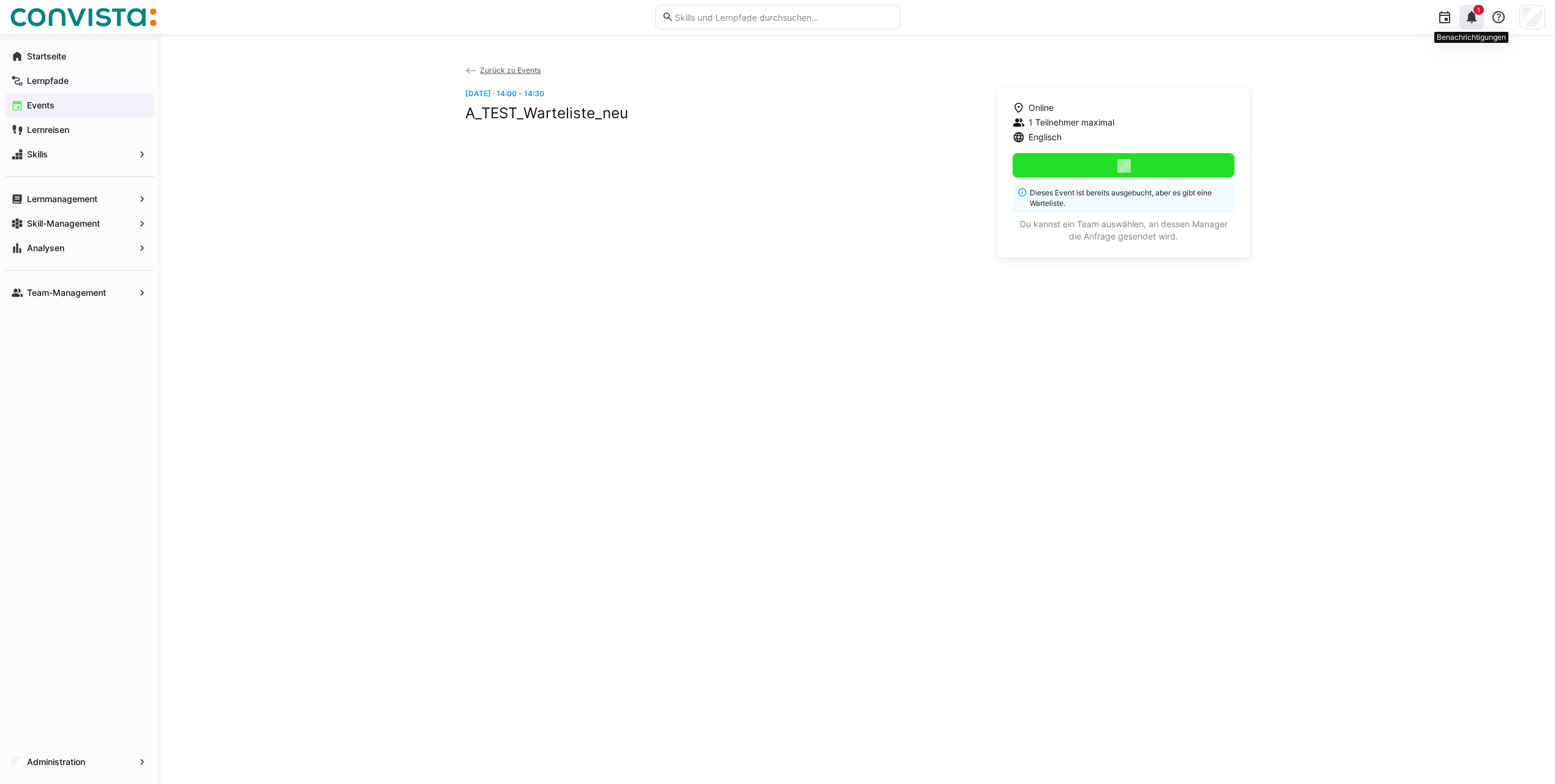
click at [1475, 19] on eds-icon at bounding box center [1470, 17] width 14 height 14
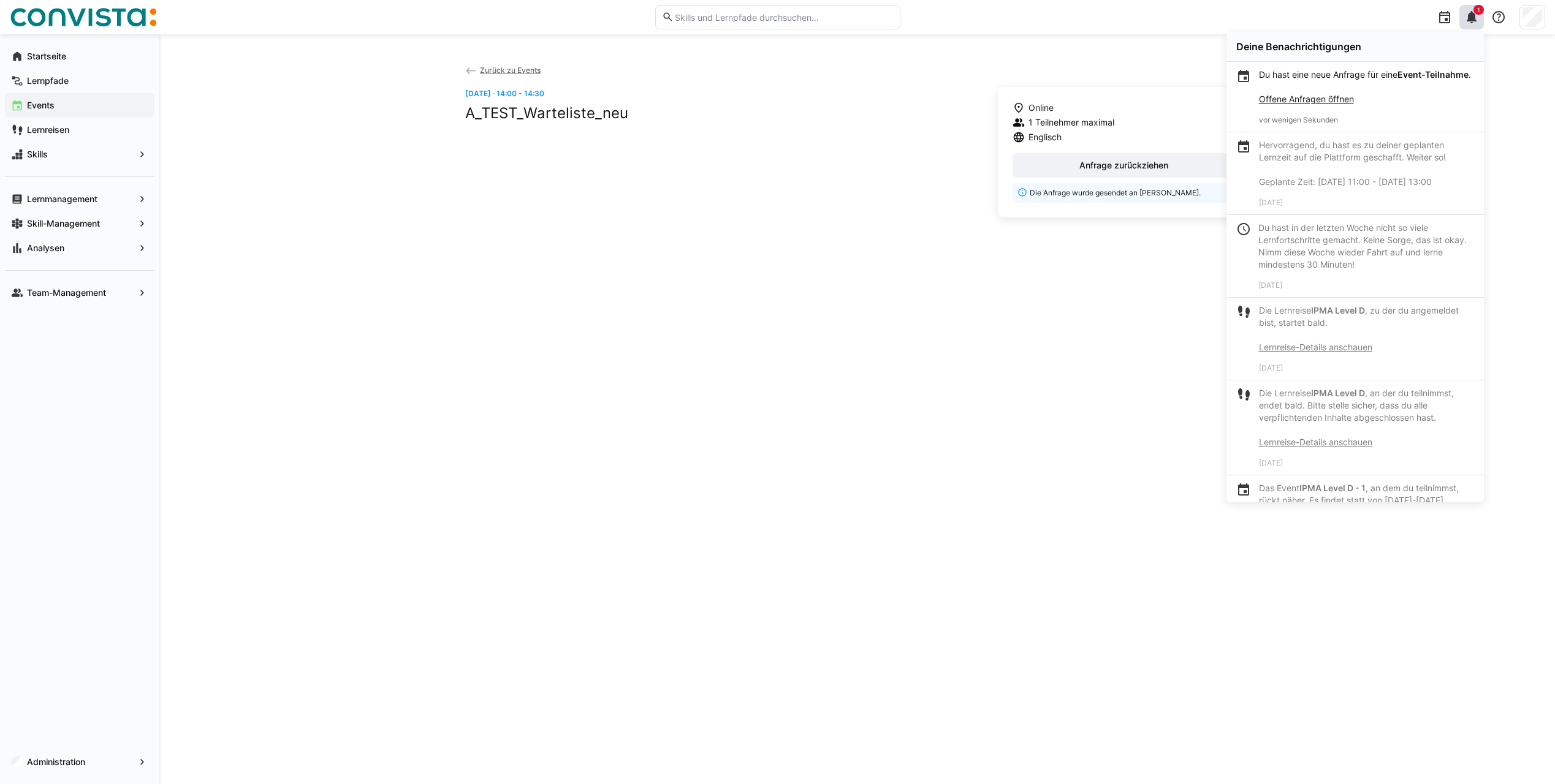
click at [1324, 104] on link "Offene Anfragen öffnen" at bounding box center [1306, 99] width 95 height 10
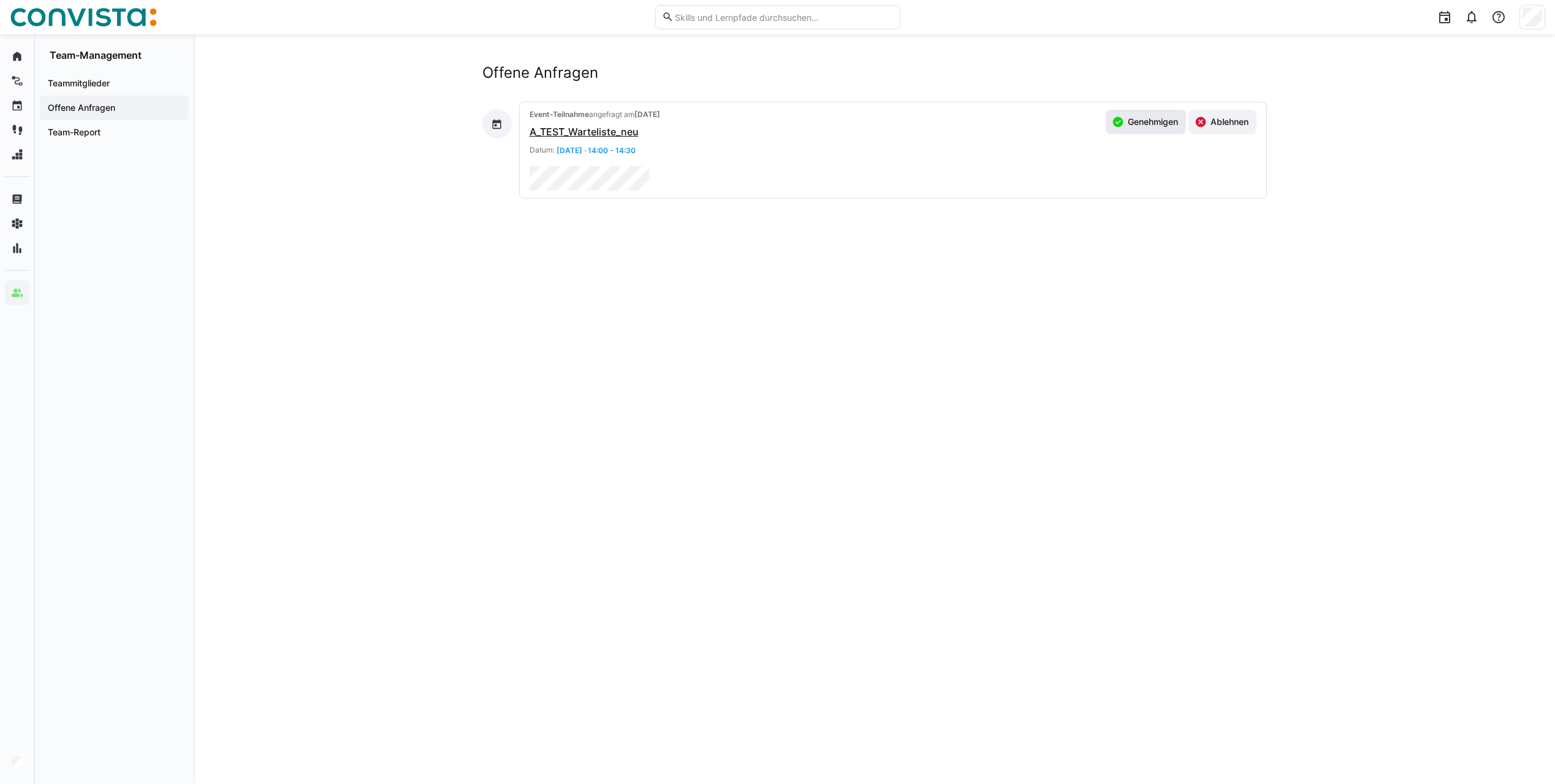
click at [1140, 123] on span "Genehmigen" at bounding box center [1153, 122] width 54 height 13
click at [1472, 21] on eds-icon at bounding box center [1470, 17] width 14 height 14
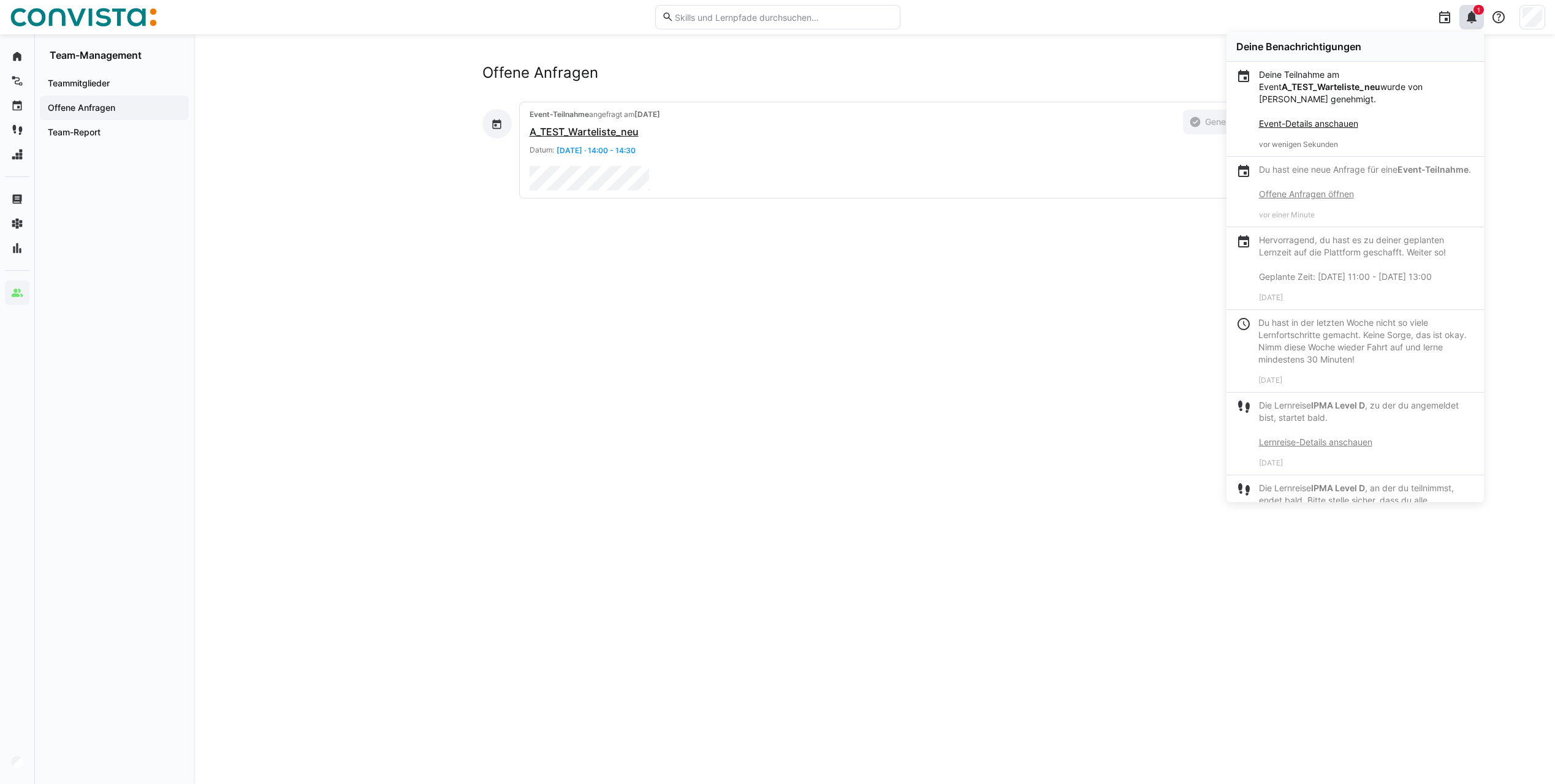
click at [1325, 118] on link "Event-Details anschauen" at bounding box center [1307, 123] width 99 height 10
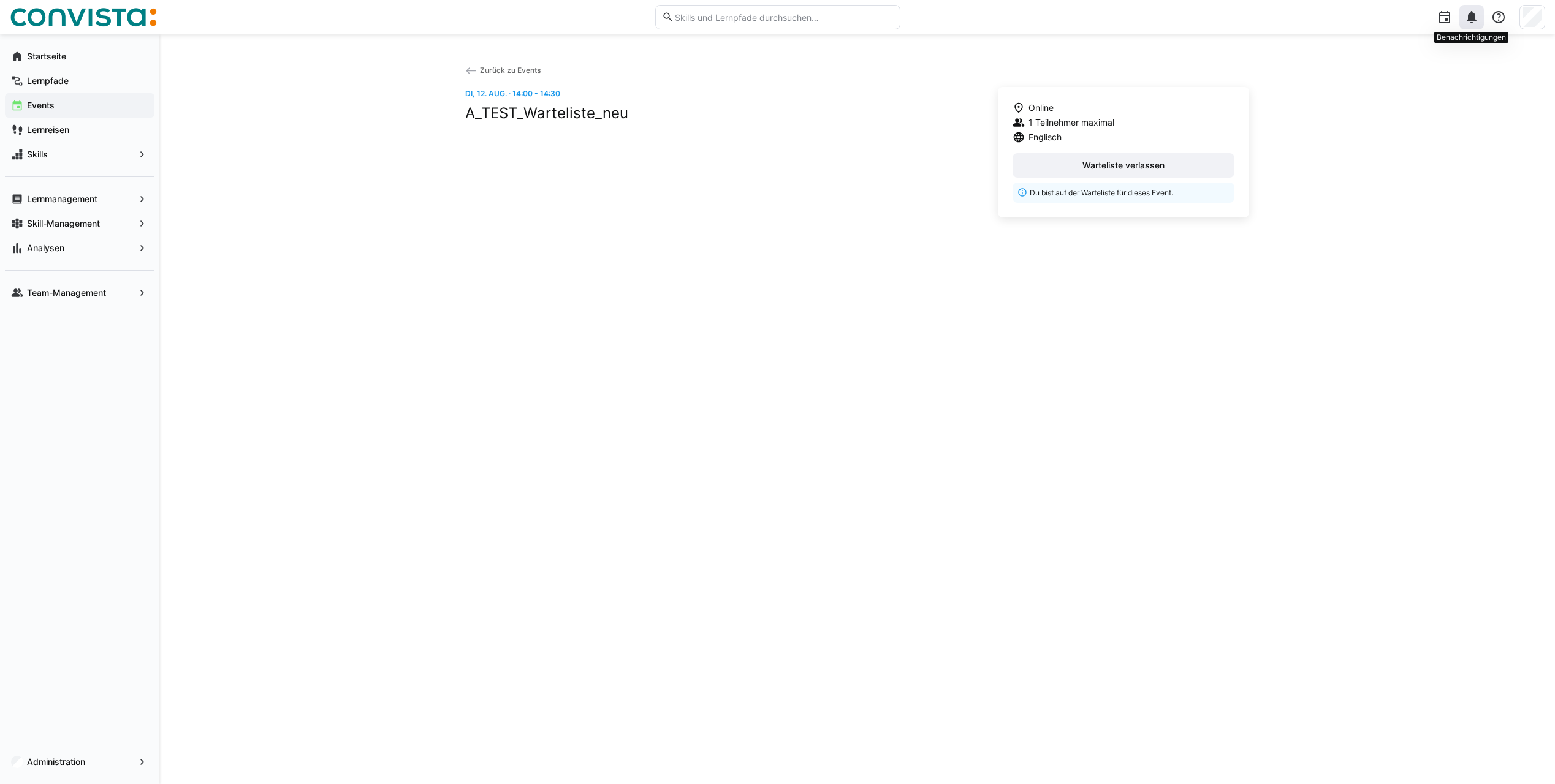
click at [1476, 22] on eds-icon at bounding box center [1470, 17] width 14 height 14
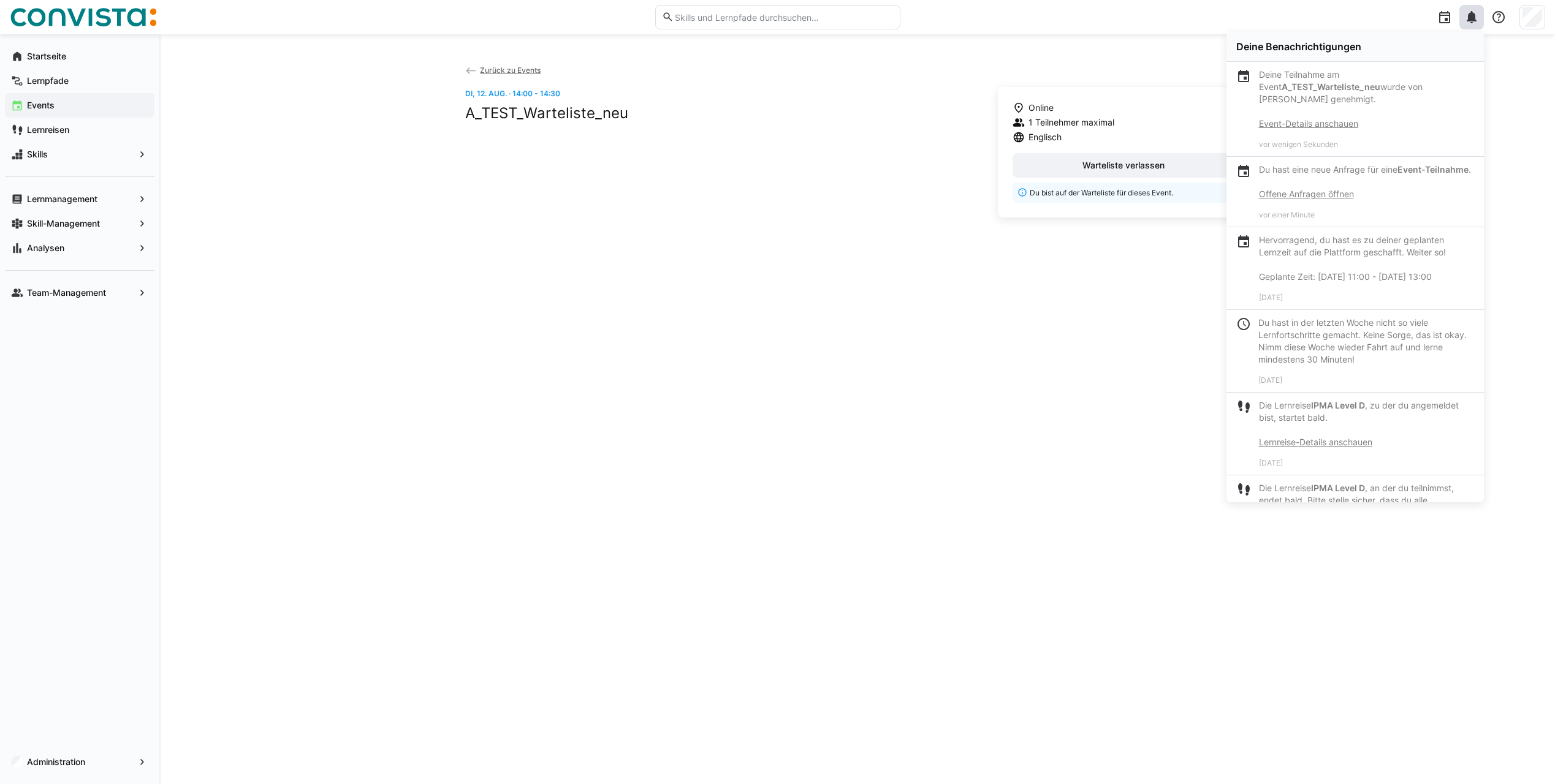
drag, startPoint x: 1211, startPoint y: 307, endPoint x: 1165, endPoint y: 312, distance: 46.3
click at [1211, 307] on div "Zurück zu Events Di, 12. Aug. · 14:00 - 14:30 A_TEST_Warteliste_neu Online 1 Te…" at bounding box center [857, 409] width 784 height 691
